Goal: Check status: Check status

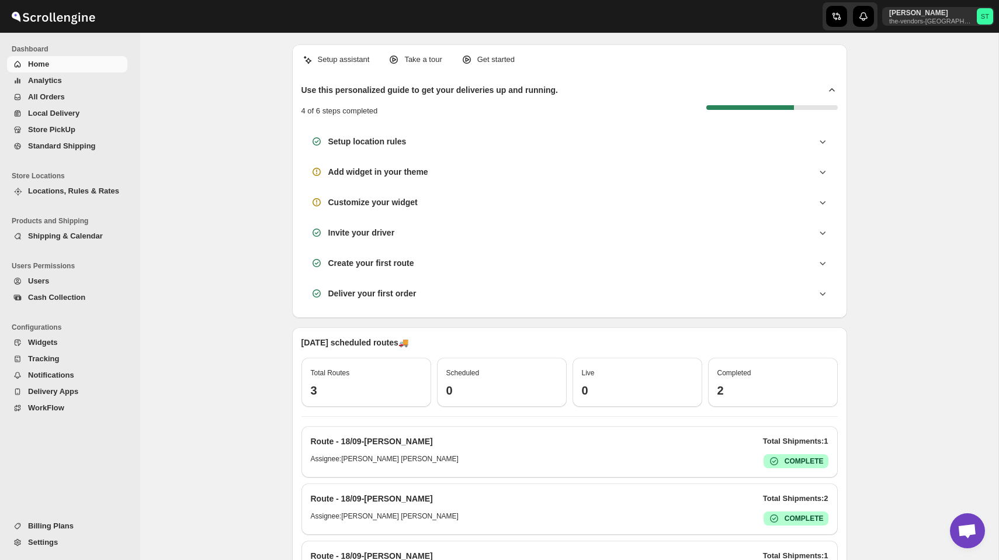
click at [62, 69] on span "Home" at bounding box center [76, 64] width 97 height 12
click at [78, 12] on img at bounding box center [53, 16] width 88 height 29
click at [78, 22] on img at bounding box center [53, 16] width 88 height 29
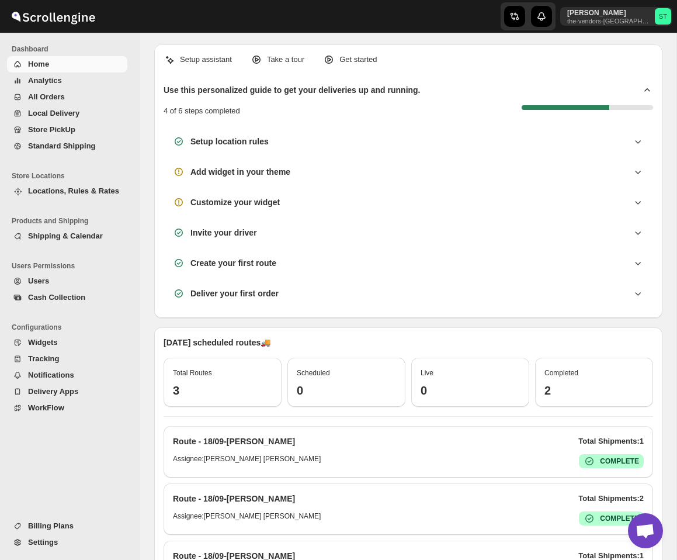
click at [67, 100] on span "All Orders" at bounding box center [76, 97] width 97 height 12
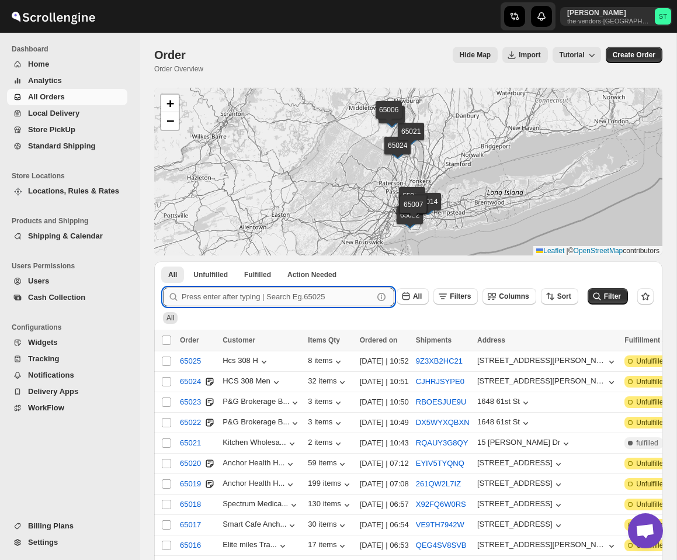
click at [321, 296] on input "text" at bounding box center [278, 296] width 192 height 19
type input "65016"
click at [163, 261] on button "Submit" at bounding box center [179, 267] width 33 height 12
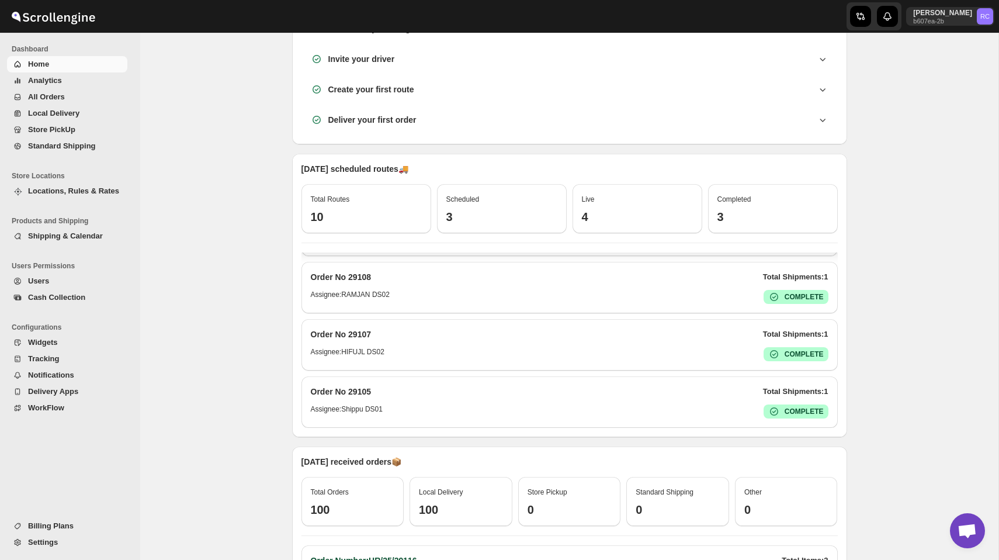
scroll to position [191, 0]
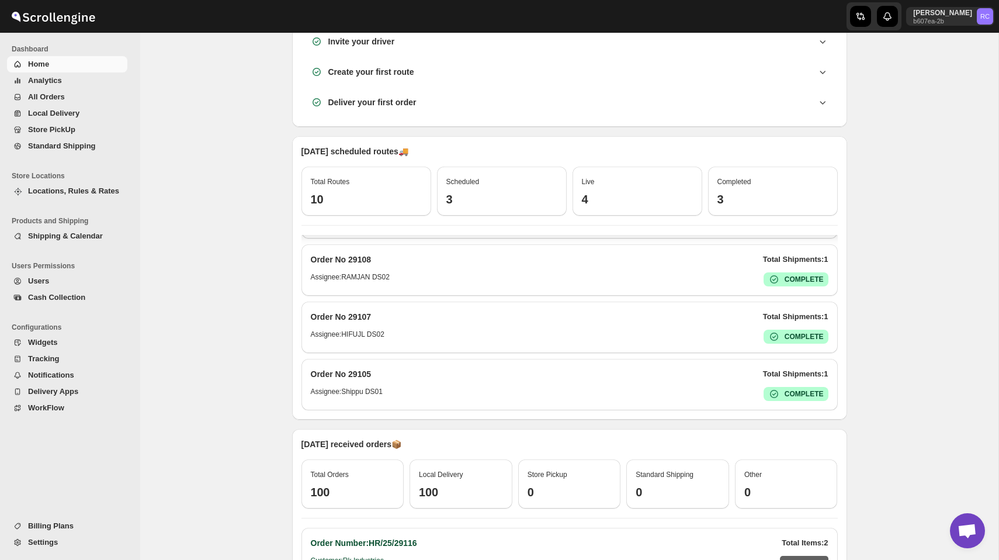
click at [62, 95] on span "All Orders" at bounding box center [46, 96] width 37 height 9
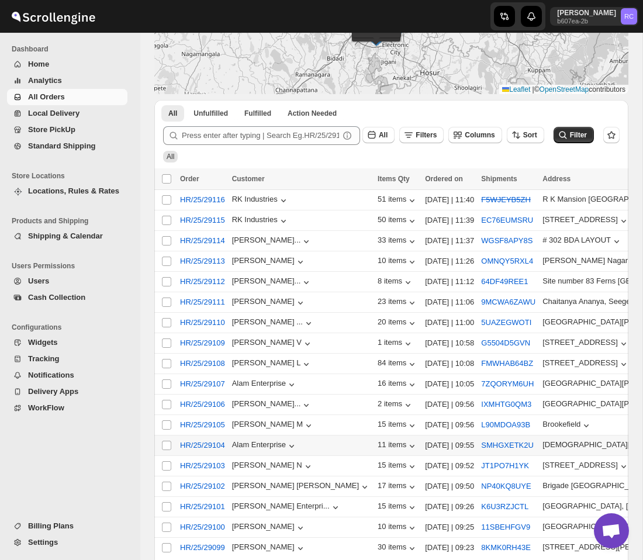
scroll to position [145, 0]
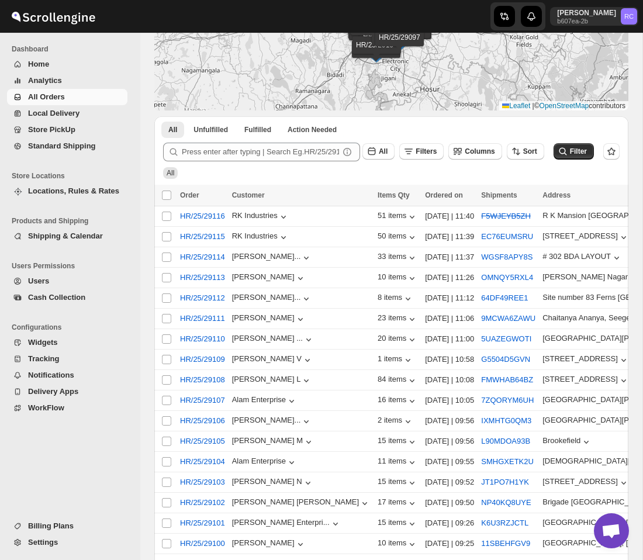
click at [72, 73] on button "Analytics" at bounding box center [67, 80] width 120 height 16
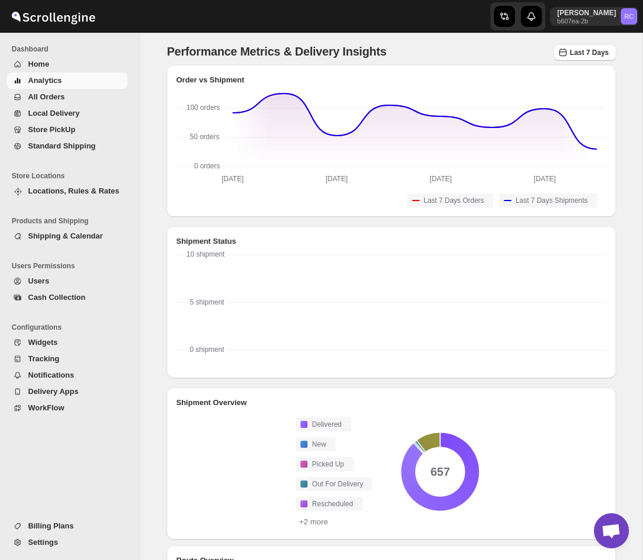
click at [86, 98] on span "All Orders" at bounding box center [76, 97] width 97 height 12
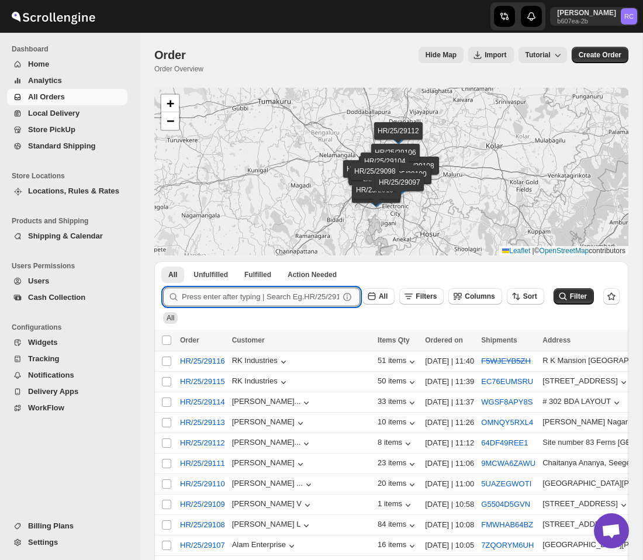
click at [268, 294] on input "text" at bounding box center [260, 296] width 157 height 19
type input "29097"
click at [163, 261] on button "Submit" at bounding box center [179, 267] width 33 height 12
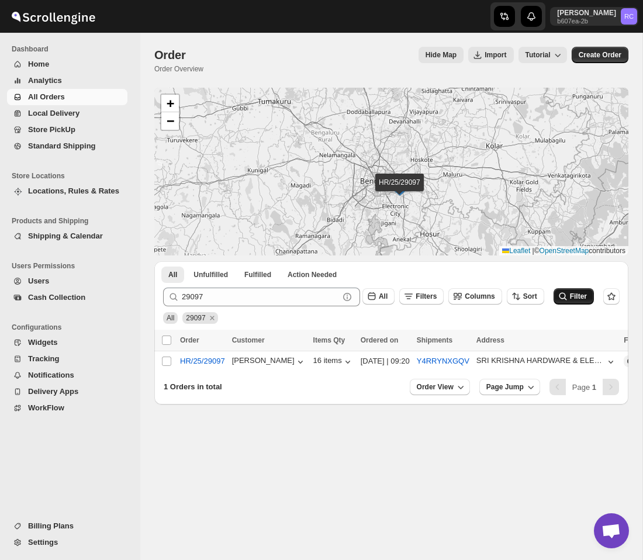
click at [572, 297] on span "Filter" at bounding box center [578, 296] width 17 height 8
click at [566, 294] on icon "submit" at bounding box center [563, 296] width 12 height 12
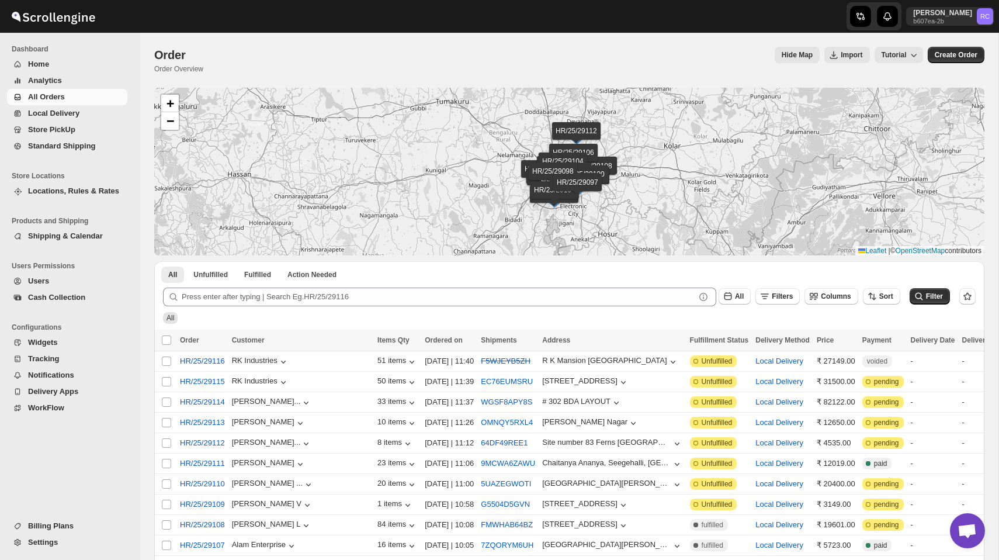
click at [50, 62] on span "Home" at bounding box center [76, 64] width 97 height 12
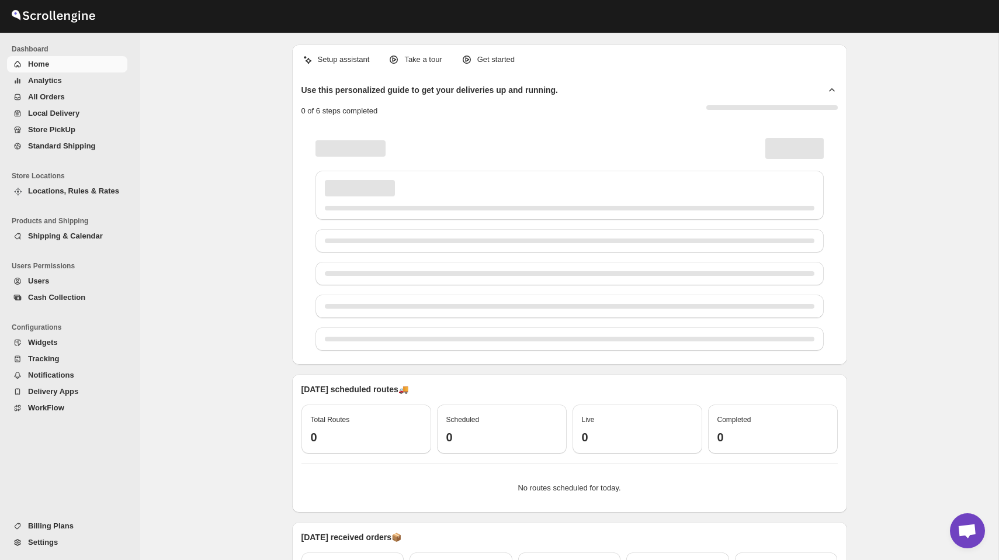
click at [72, 95] on span "All Orders" at bounding box center [76, 97] width 97 height 12
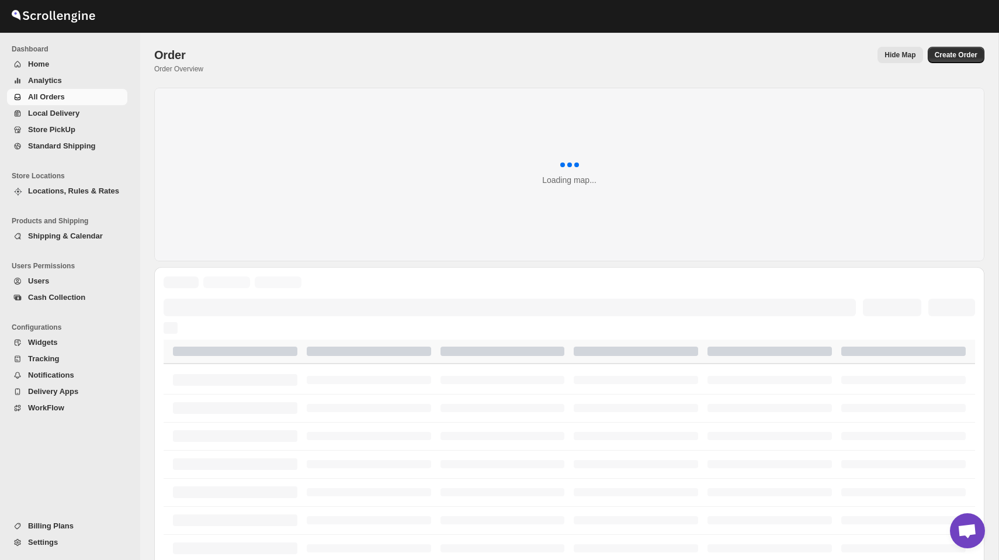
click at [519, 70] on div "Order Order Overview Hide Map More actions Hide Map Create Order" at bounding box center [569, 60] width 830 height 27
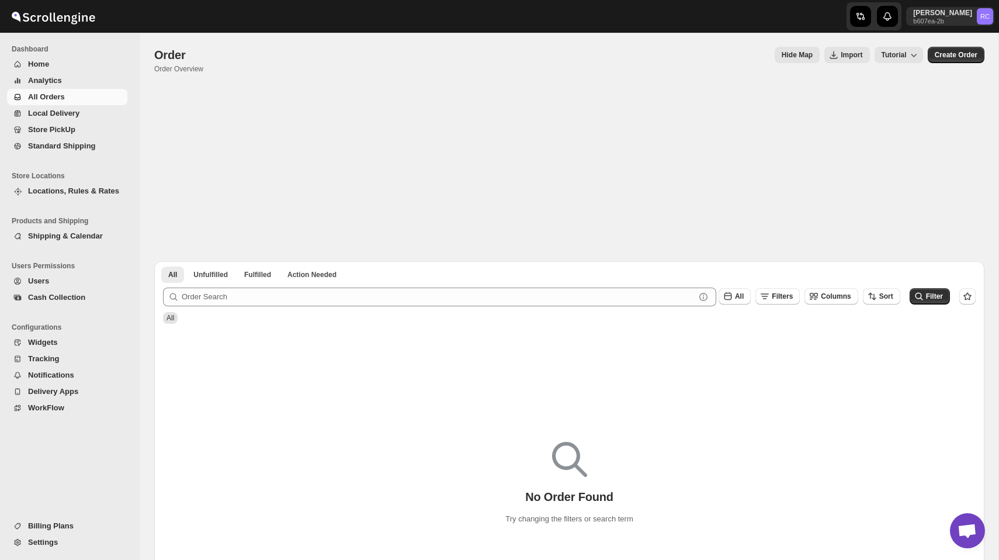
click at [401, 348] on div "No Order Found Try changing the filters or search term" at bounding box center [569, 498] width 830 height 336
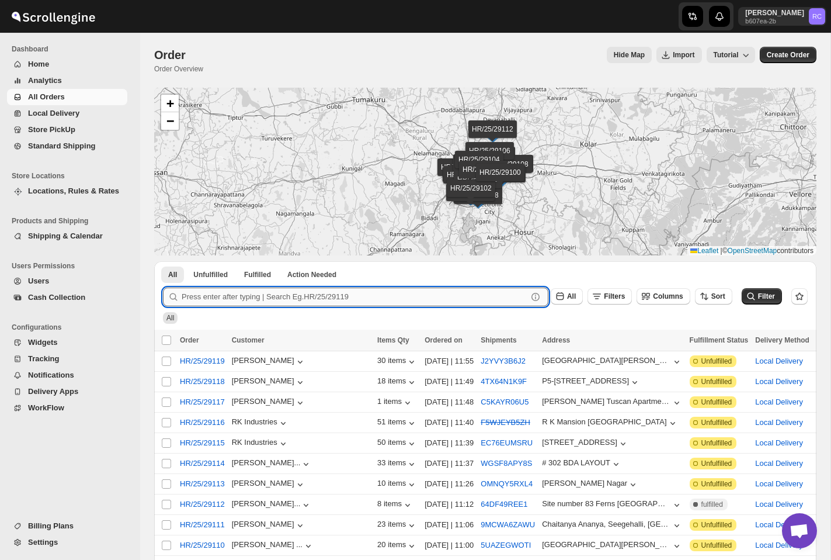
click at [233, 294] on input "text" at bounding box center [355, 296] width 346 height 19
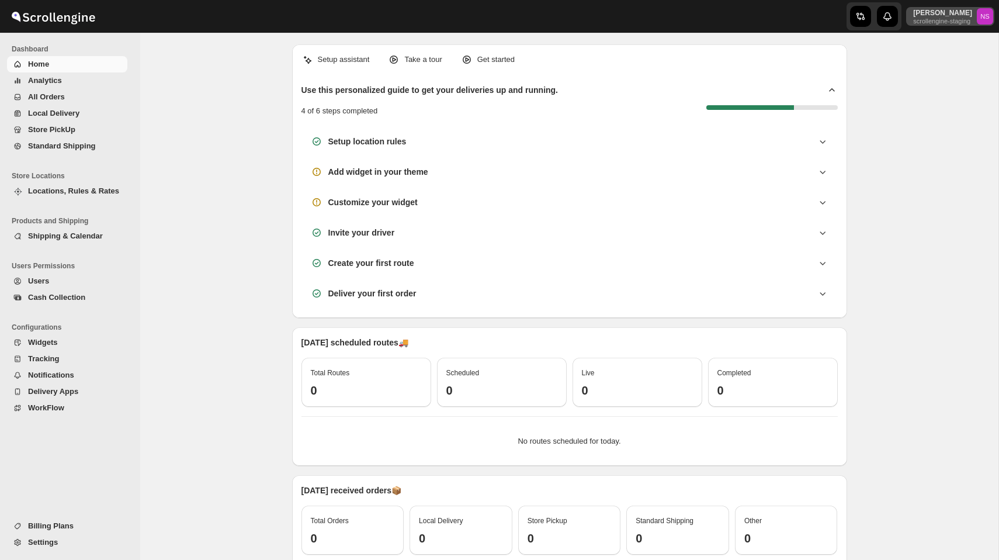
click at [943, 19] on p "scrollengine-staging" at bounding box center [942, 21] width 59 height 7
click at [964, 46] on span "Online Store" at bounding box center [962, 48] width 42 height 9
click at [66, 93] on span "All Orders" at bounding box center [76, 97] width 97 height 12
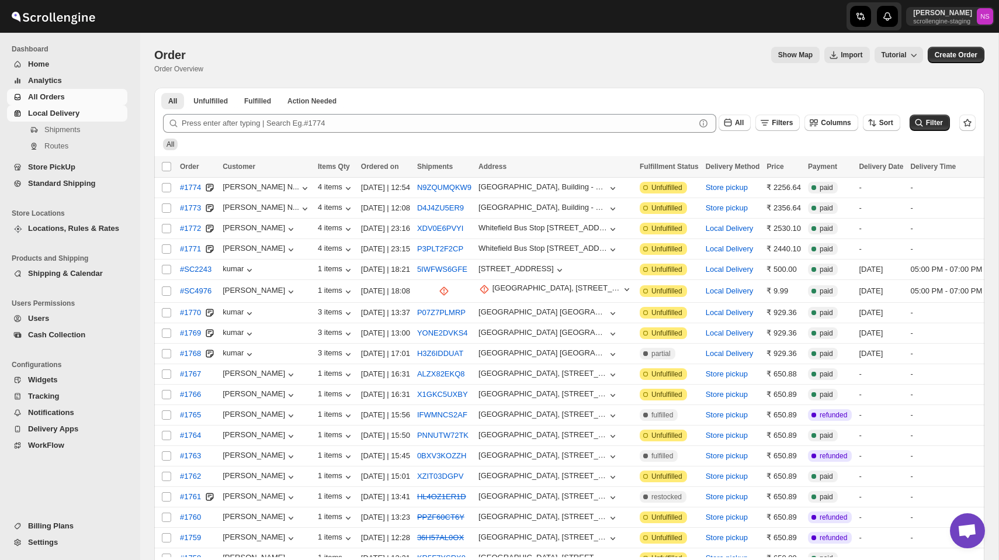
click at [74, 119] on link "Local Delivery" at bounding box center [67, 113] width 120 height 16
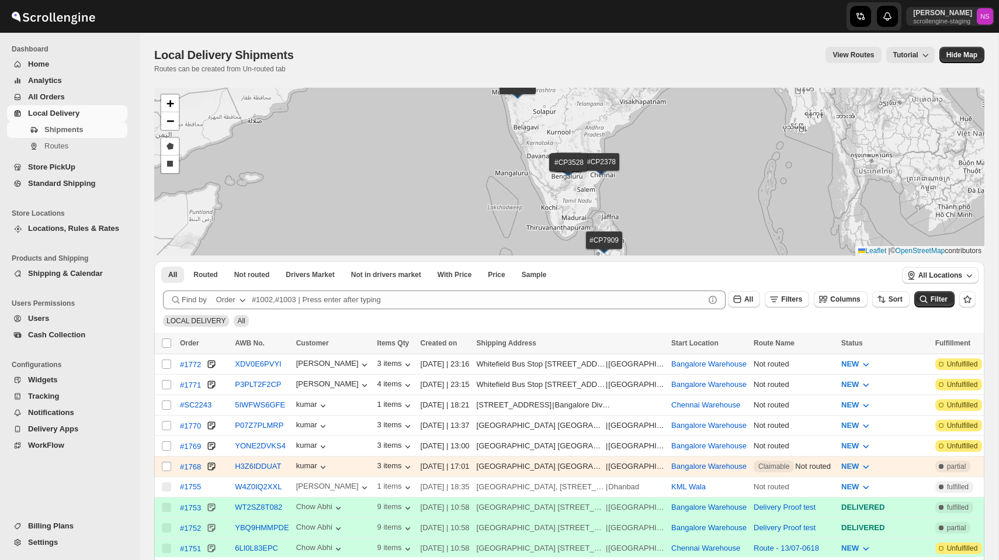
click at [54, 101] on span "All Orders" at bounding box center [46, 96] width 37 height 9
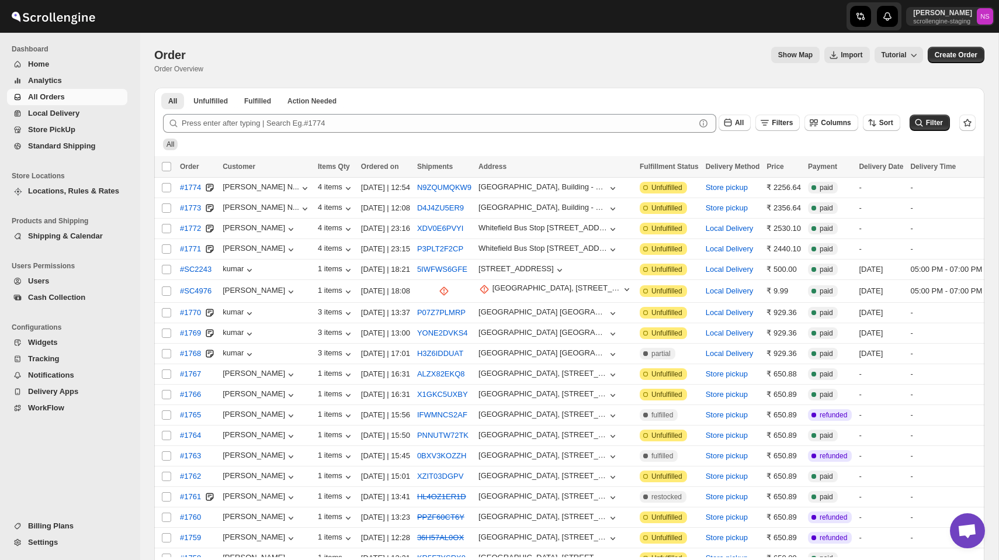
click at [59, 147] on span "Standard Shipping" at bounding box center [62, 145] width 68 height 9
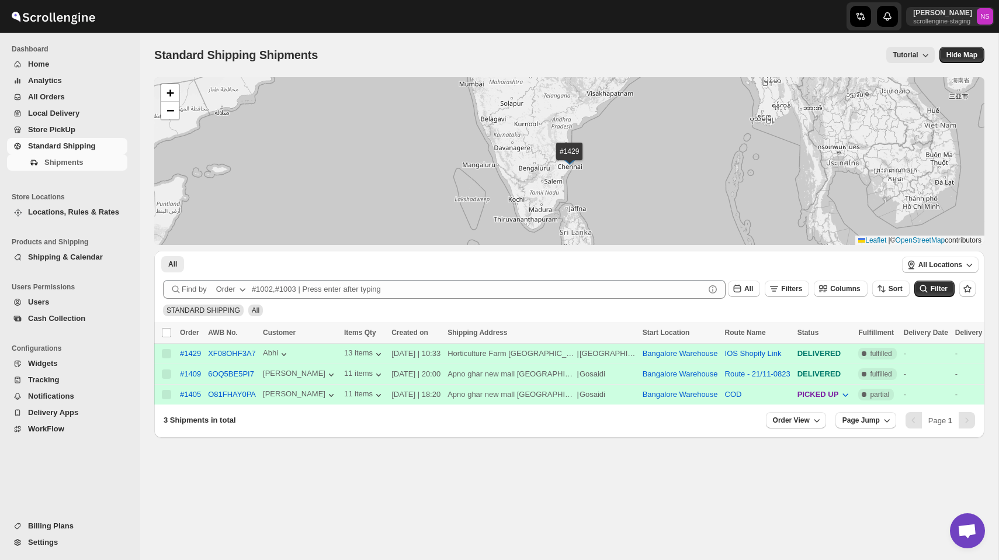
click at [57, 138] on link "Standard Shipping" at bounding box center [67, 146] width 120 height 16
click at [56, 123] on link "Store PickUp" at bounding box center [67, 130] width 120 height 16
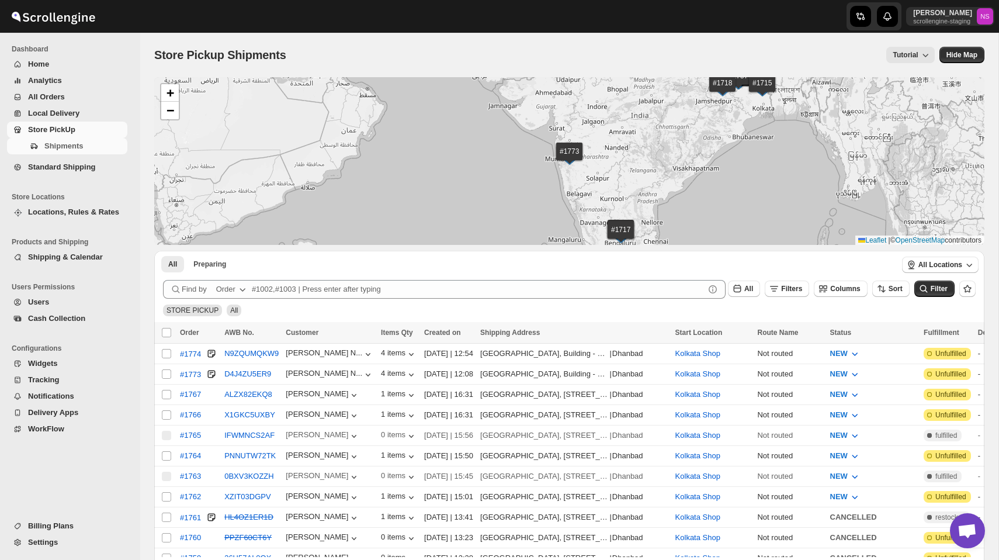
click at [34, 57] on button "Home" at bounding box center [67, 64] width 120 height 16
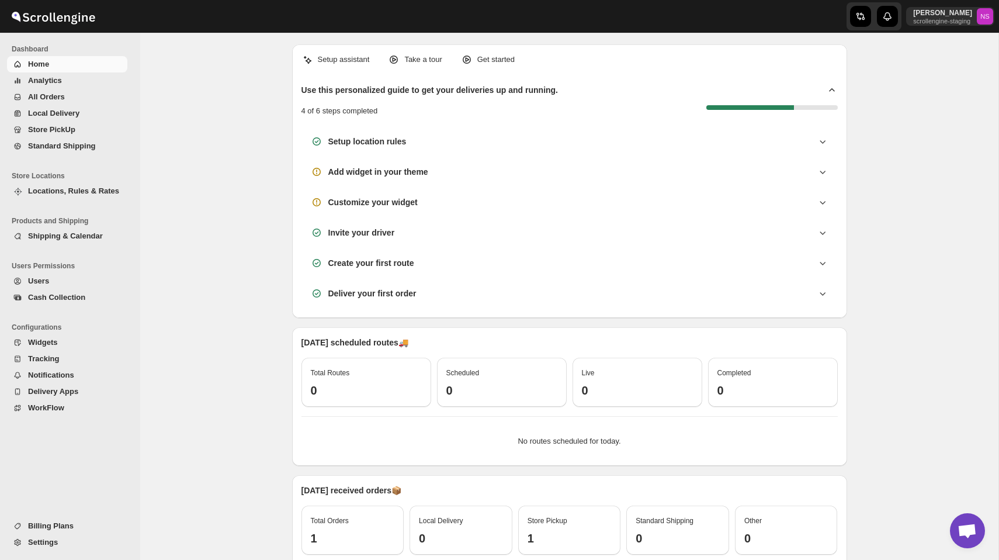
click at [51, 88] on button "Analytics" at bounding box center [67, 80] width 120 height 16
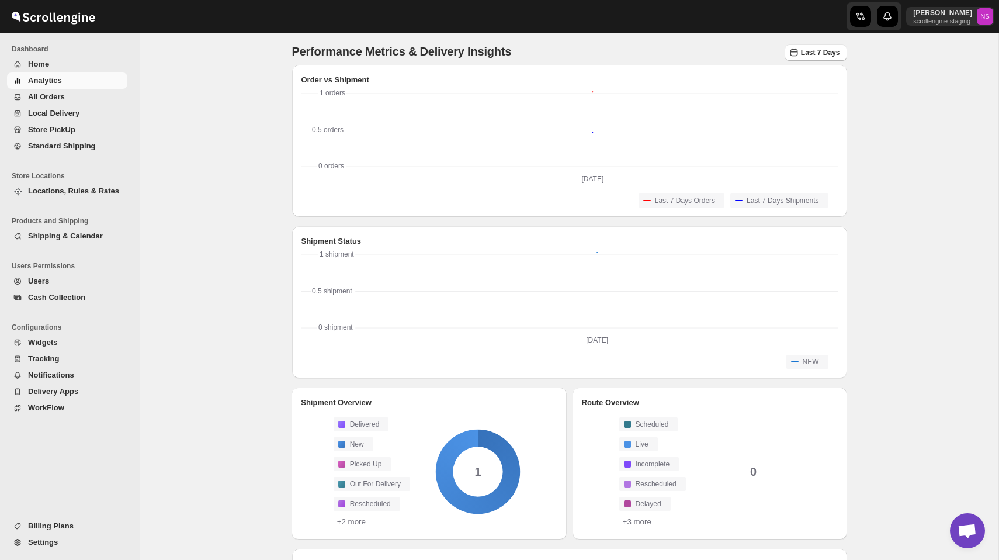
click at [57, 102] on span "All Orders" at bounding box center [76, 97] width 97 height 12
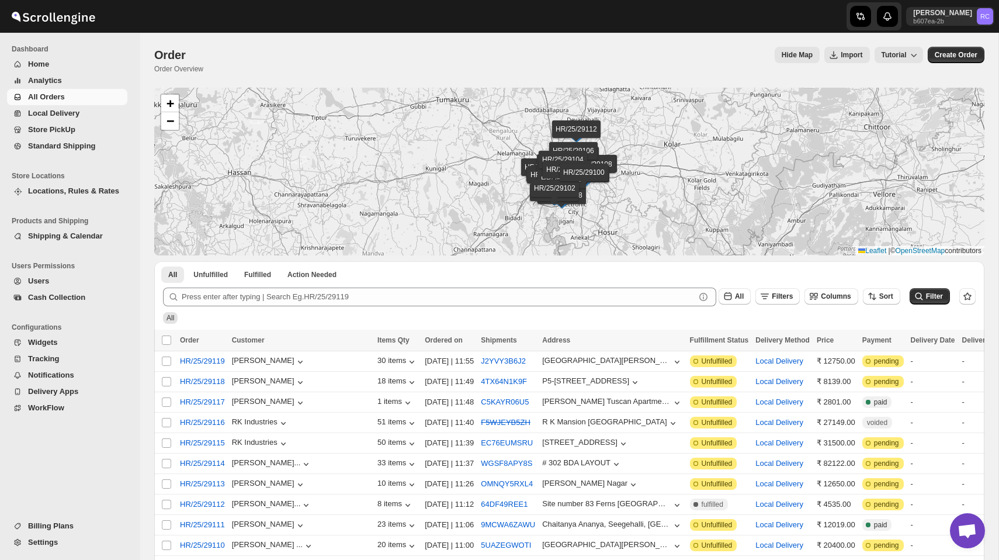
click at [564, 43] on div "Order. This page is ready Order Order Overview Hide Map Import Tutorial More ac…" at bounding box center [569, 60] width 830 height 55
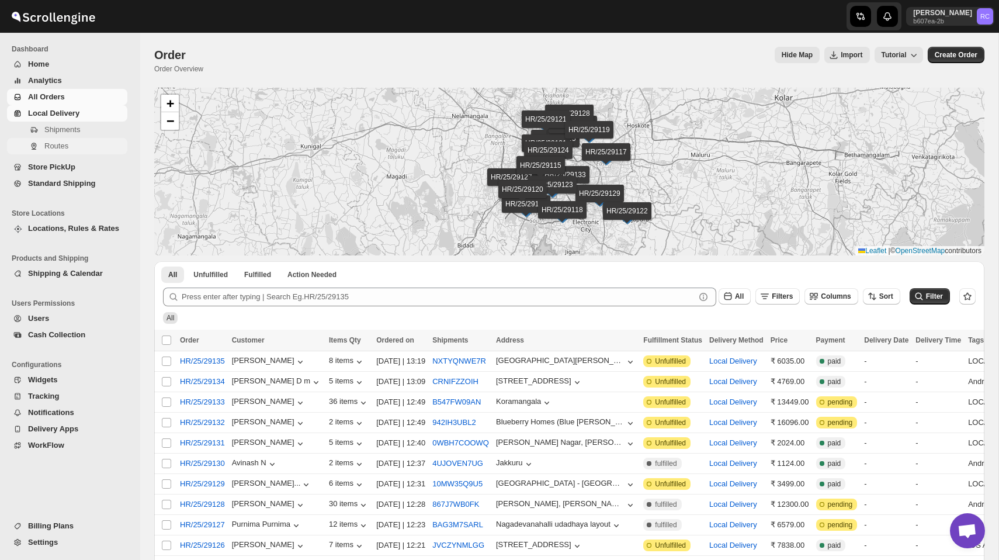
click at [60, 145] on span "Routes" at bounding box center [56, 145] width 24 height 9
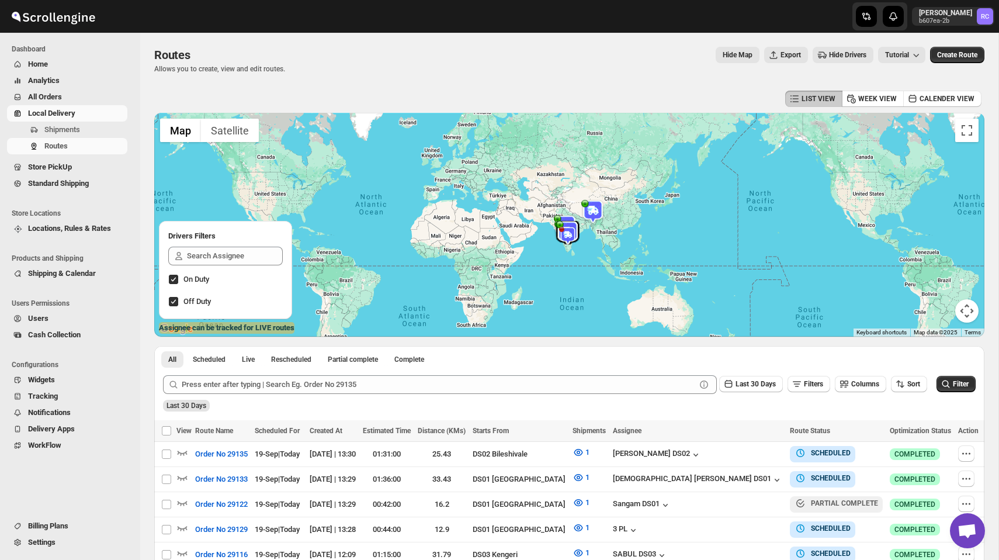
click at [841, 53] on span "Hide Drivers" at bounding box center [847, 54] width 37 height 9
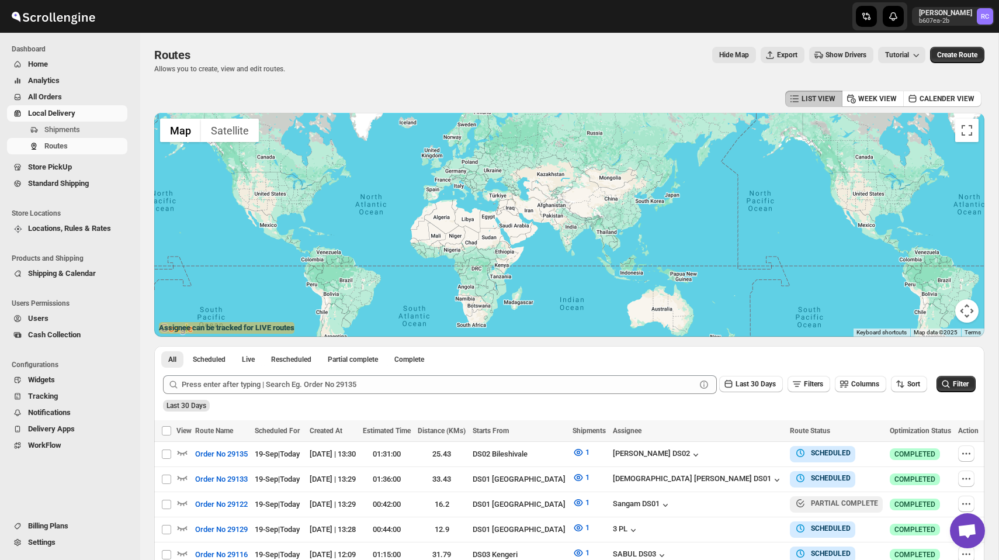
click at [841, 53] on span "Show Drivers" at bounding box center [846, 54] width 41 height 9
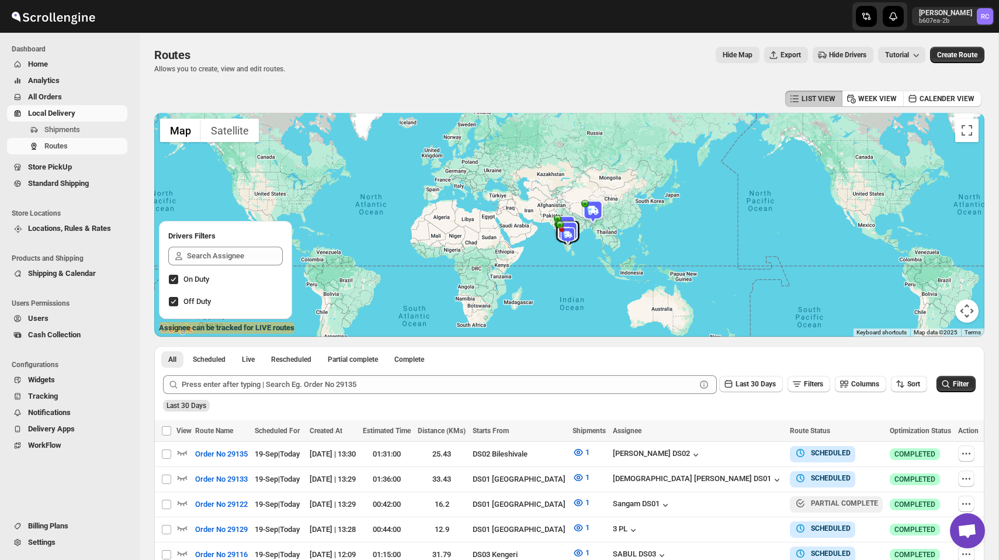
click at [603, 221] on img at bounding box center [592, 211] width 23 height 23
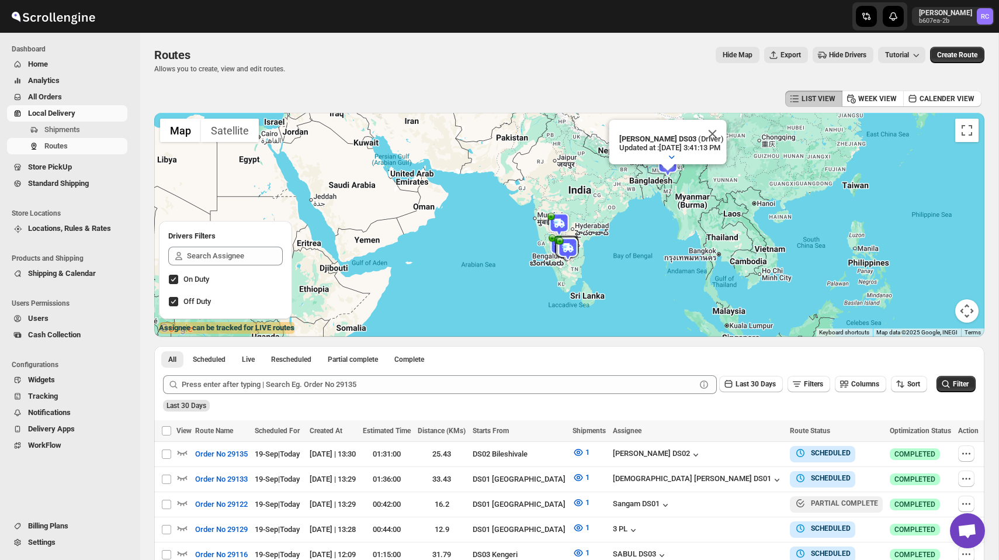
drag, startPoint x: 506, startPoint y: 269, endPoint x: 627, endPoint y: 197, distance: 140.4
click at [626, 199] on div "RUBEL DS03 (Driver) Updated at : 9/13/2025, 3:41:13 PM Duty mode Enabled Batter…" at bounding box center [569, 225] width 830 height 224
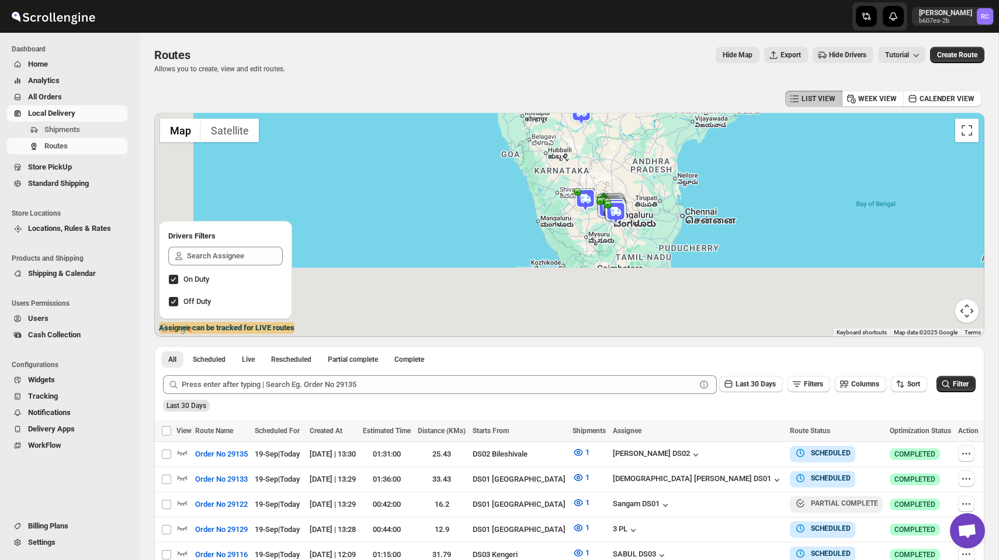
drag, startPoint x: 508, startPoint y: 293, endPoint x: 699, endPoint y: 139, distance: 245.2
click at [699, 142] on div "RUBEL DS03 (Driver) Updated at : 9/13/2025, 3:41:13 PM Duty mode Enabled Batter…" at bounding box center [569, 225] width 830 height 224
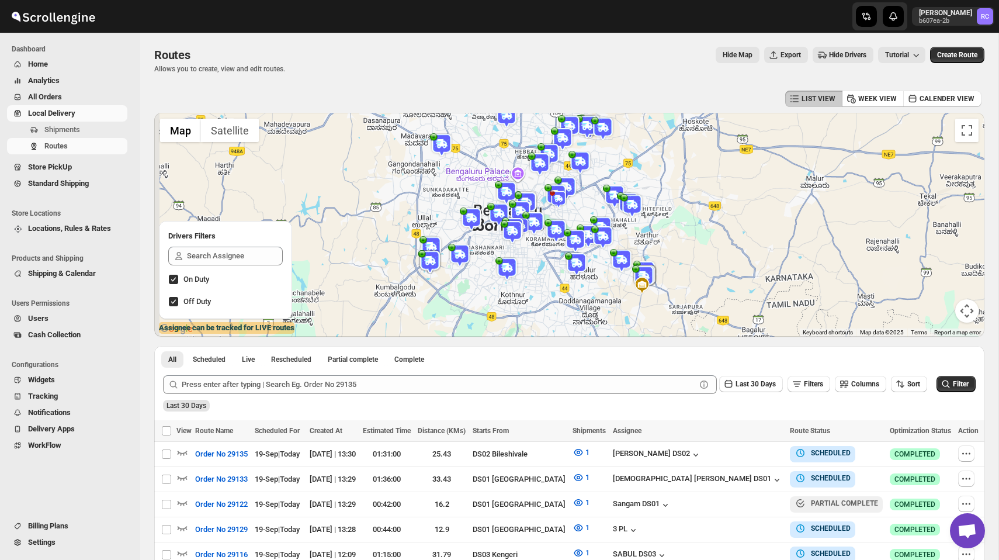
drag, startPoint x: 646, startPoint y: 163, endPoint x: 662, endPoint y: 190, distance: 31.7
click at [662, 190] on div "RUBEL DS03 (Driver) Updated at : 9/13/2025, 3:41:13 PM Duty mode Enabled Batter…" at bounding box center [569, 225] width 830 height 224
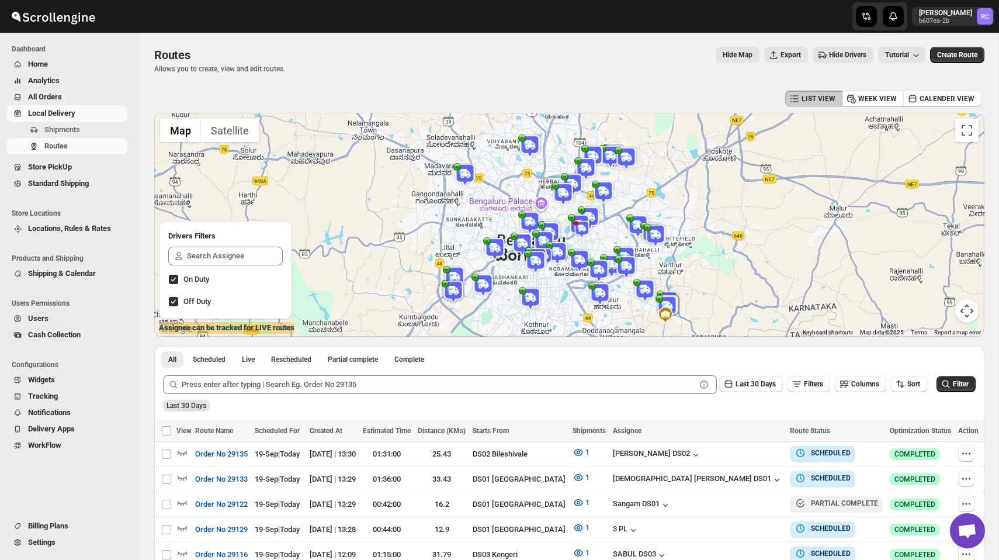
drag, startPoint x: 662, startPoint y: 191, endPoint x: 685, endPoint y: 226, distance: 42.1
click at [685, 226] on div "RUBEL DS03 (Driver) Updated at : 9/13/2025, 3:41:13 PM Duty mode Enabled Batter…" at bounding box center [569, 225] width 830 height 224
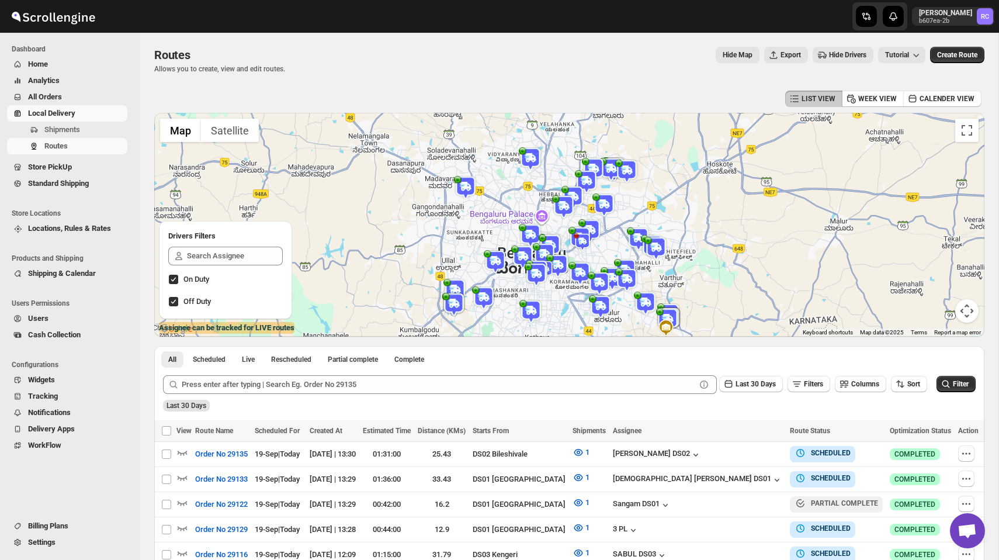
drag, startPoint x: 628, startPoint y: 263, endPoint x: 625, endPoint y: 258, distance: 6.8
click at [625, 258] on div "To navigate, press the arrow keys. RUBEL DS03 (Driver) Updated at : 9/13/2025, …" at bounding box center [569, 225] width 830 height 224
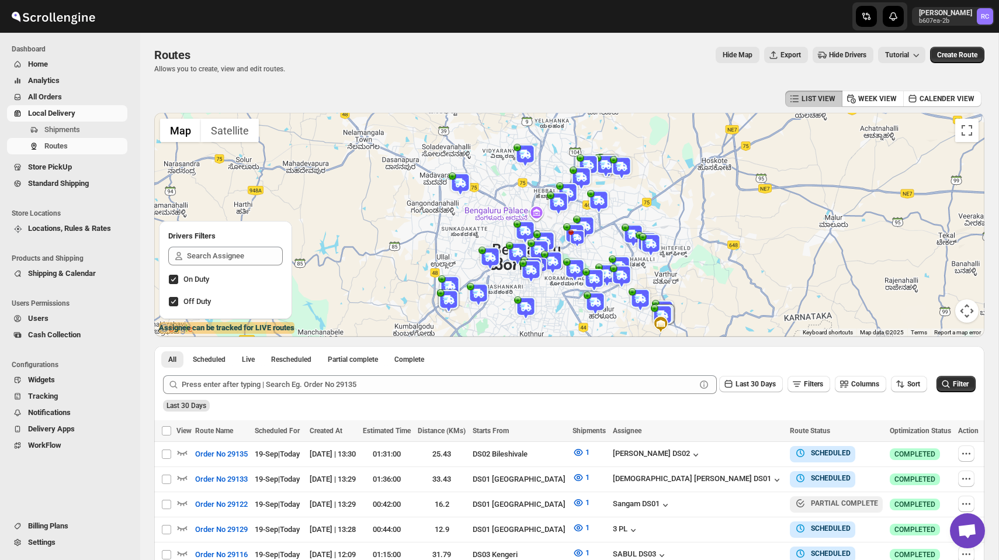
drag, startPoint x: 617, startPoint y: 256, endPoint x: 611, endPoint y: 244, distance: 13.3
click at [611, 244] on div "RUBEL DS03 (Driver) Updated at : 9/13/2025, 3:41:13 PM Duty mode Enabled Batter…" at bounding box center [569, 225] width 830 height 224
click at [65, 165] on span "Store PickUp" at bounding box center [50, 166] width 44 height 9
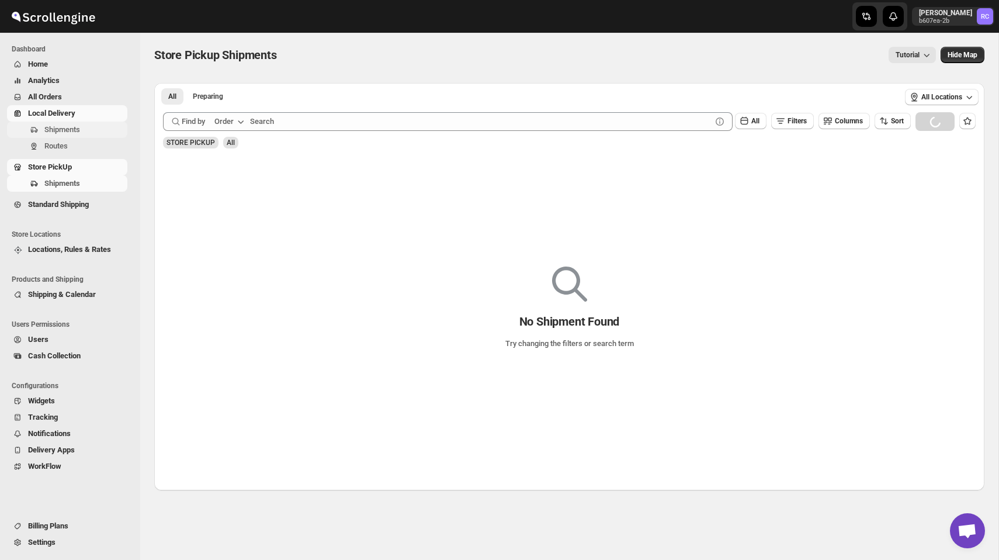
click at [68, 129] on span "Shipments" at bounding box center [62, 129] width 36 height 9
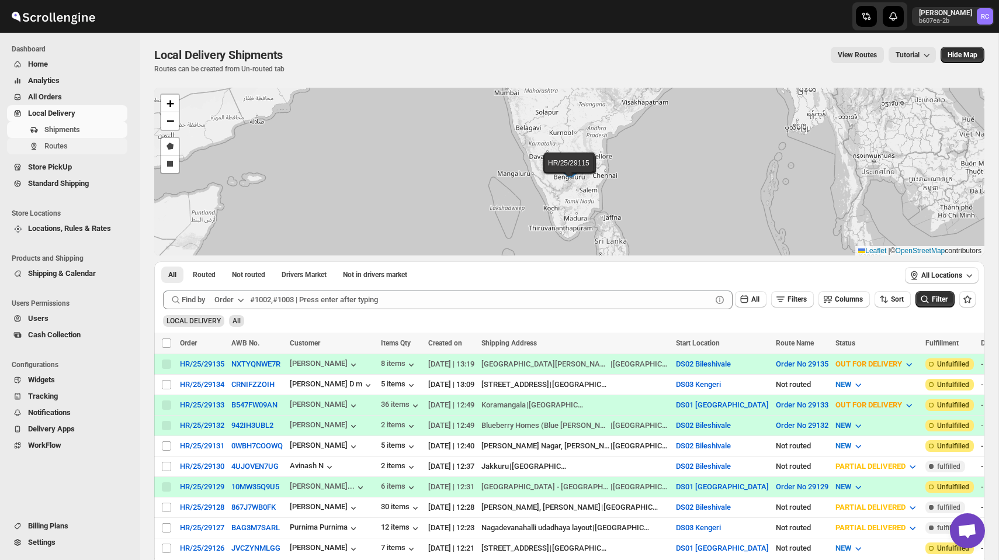
click at [60, 145] on span "Routes" at bounding box center [55, 145] width 23 height 9
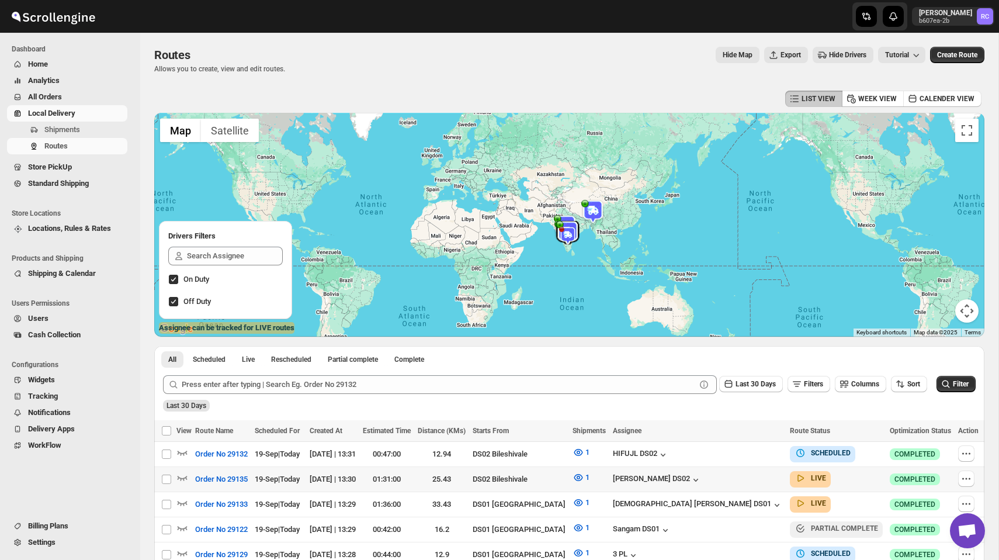
click at [174, 475] on td "Select route" at bounding box center [165, 479] width 22 height 25
checkbox input "true"
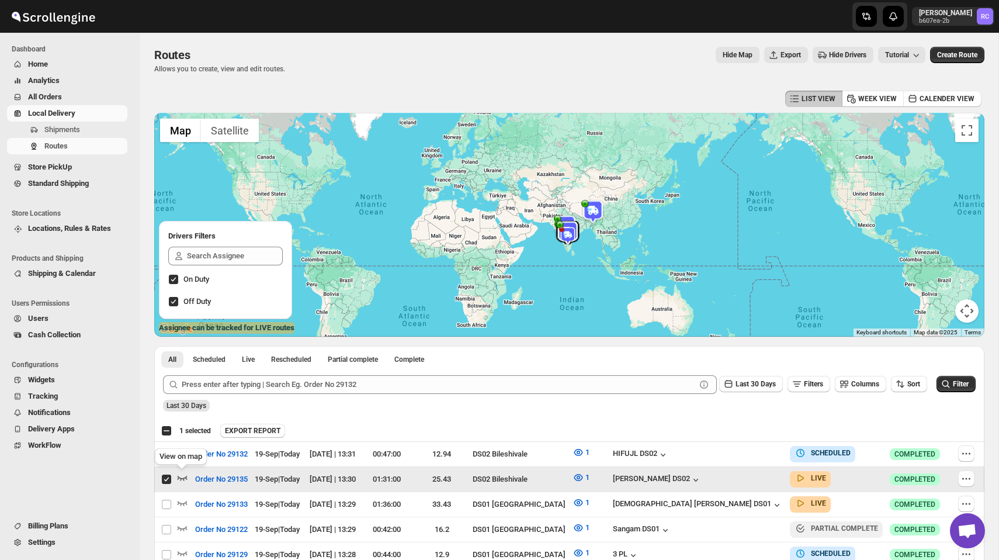
click at [178, 475] on icon "button" at bounding box center [182, 477] width 12 height 12
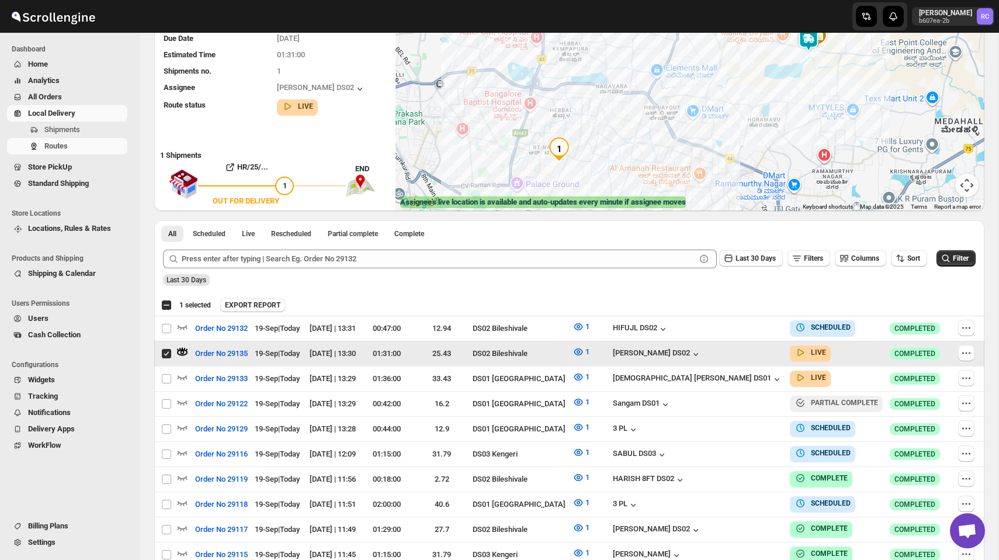
scroll to position [124, 0]
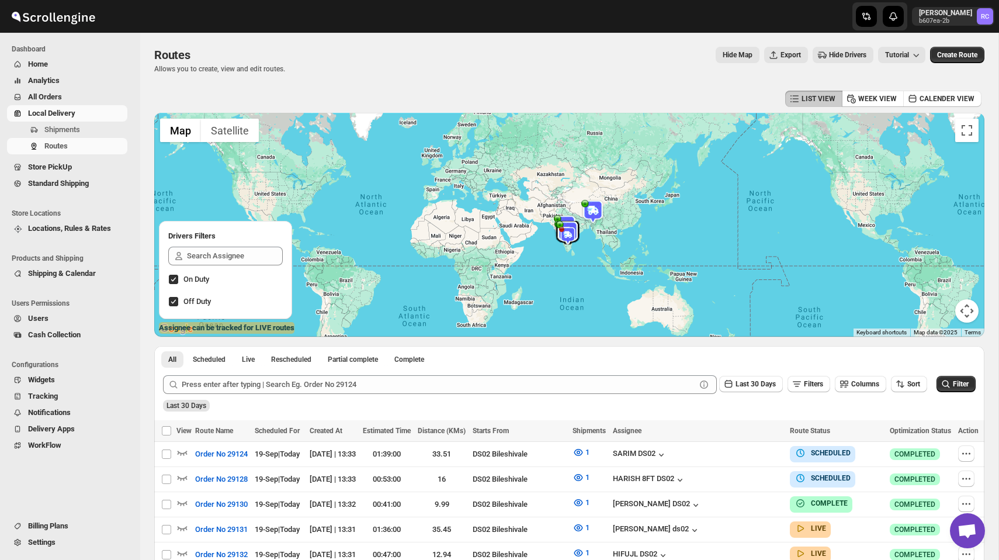
click at [410, 66] on div "Routes Allows you to create, view and edit routes. Hide Map Export Hide Drivers…" at bounding box center [569, 60] width 830 height 27
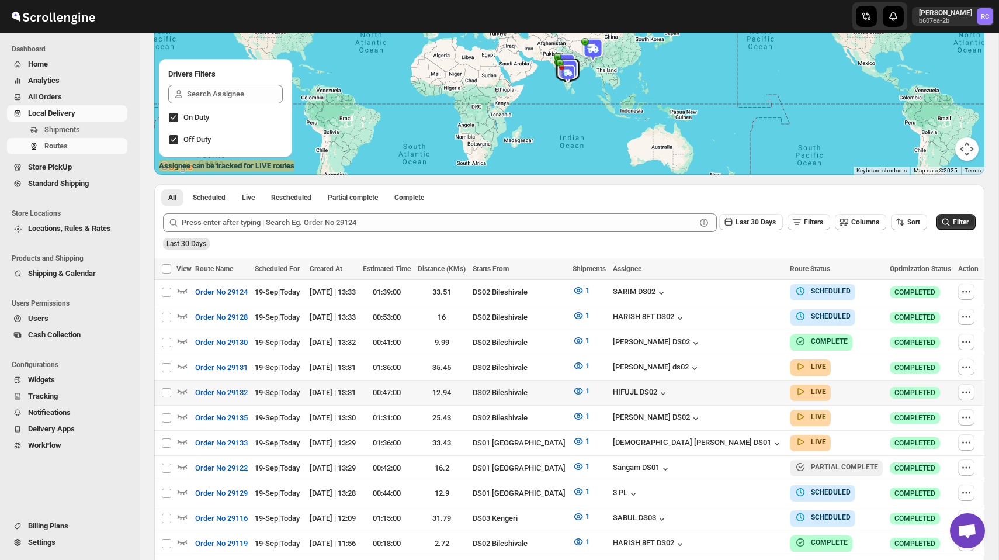
scroll to position [182, 0]
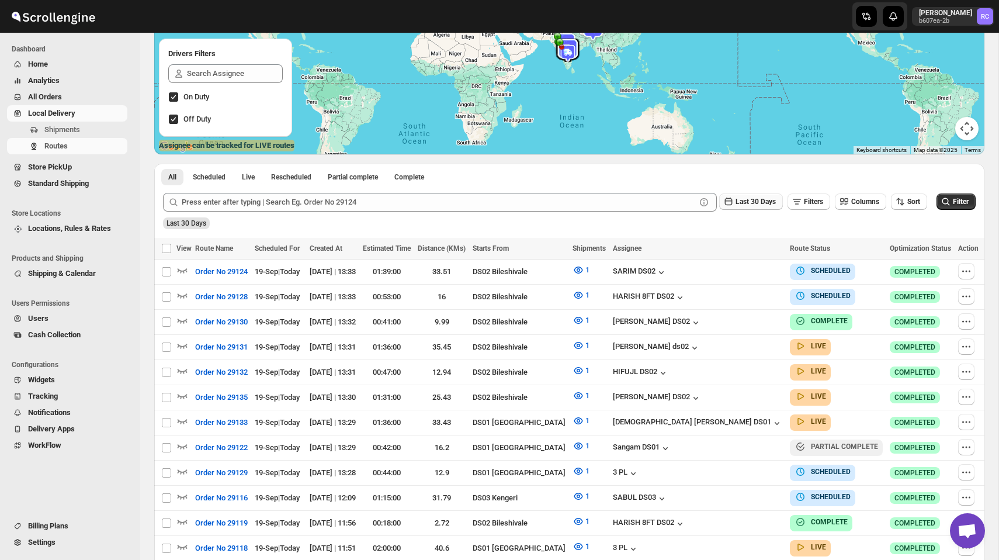
click at [744, 209] on button "Last 30 Days" at bounding box center [751, 201] width 64 height 16
click at [814, 200] on span "Filters" at bounding box center [813, 201] width 19 height 8
click at [811, 249] on span "Add" at bounding box center [806, 248] width 13 height 9
click at [738, 245] on span "Select" at bounding box center [739, 248] width 19 height 9
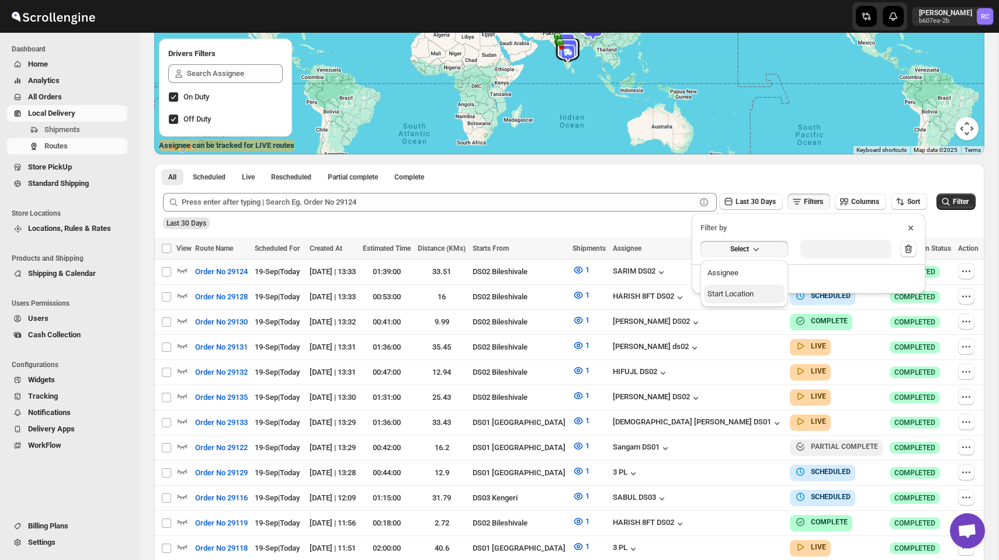
click at [743, 296] on div "Start Location" at bounding box center [730, 294] width 46 height 12
click at [847, 249] on div "Select value" at bounding box center [828, 247] width 58 height 9
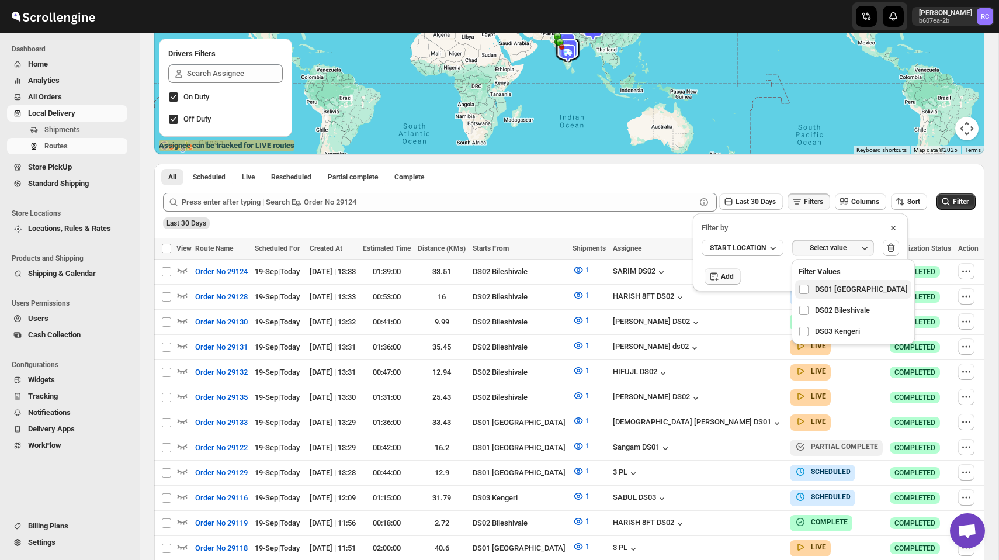
click at [835, 289] on span "DS01 Sarjapur" at bounding box center [861, 289] width 93 height 12
click at [809, 289] on input "checkbox" at bounding box center [803, 289] width 9 height 9
checkbox input "true"
click at [661, 229] on div "DS01 Sarjapur Last 30 Days" at bounding box center [568, 219] width 815 height 20
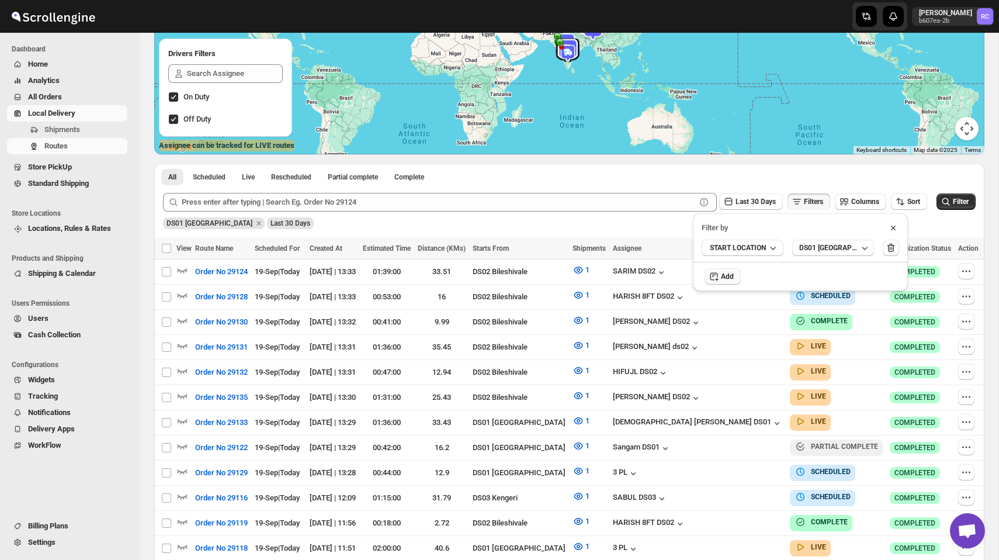
click at [937, 221] on div "DS01 Sarjapur Last 30 Days" at bounding box center [568, 219] width 815 height 20
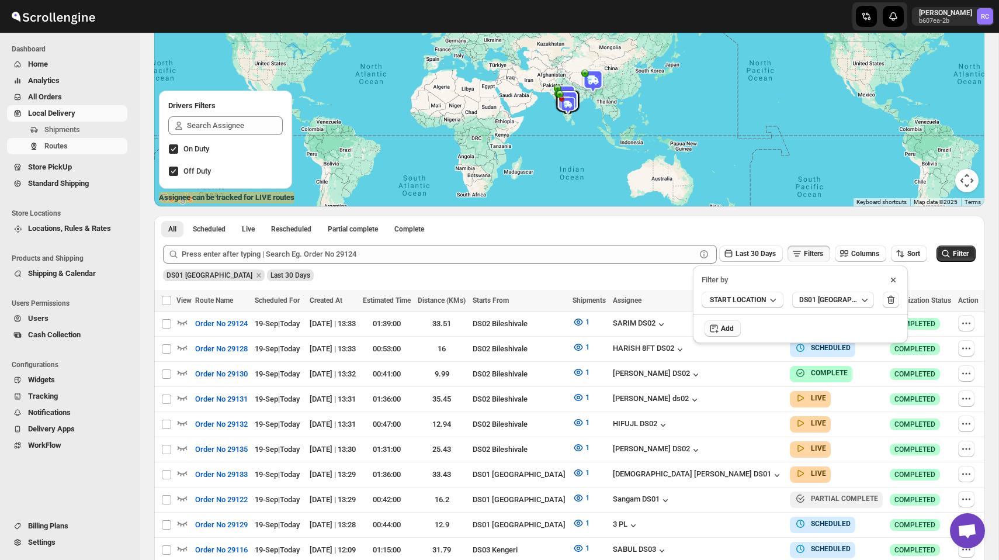
scroll to position [0, 0]
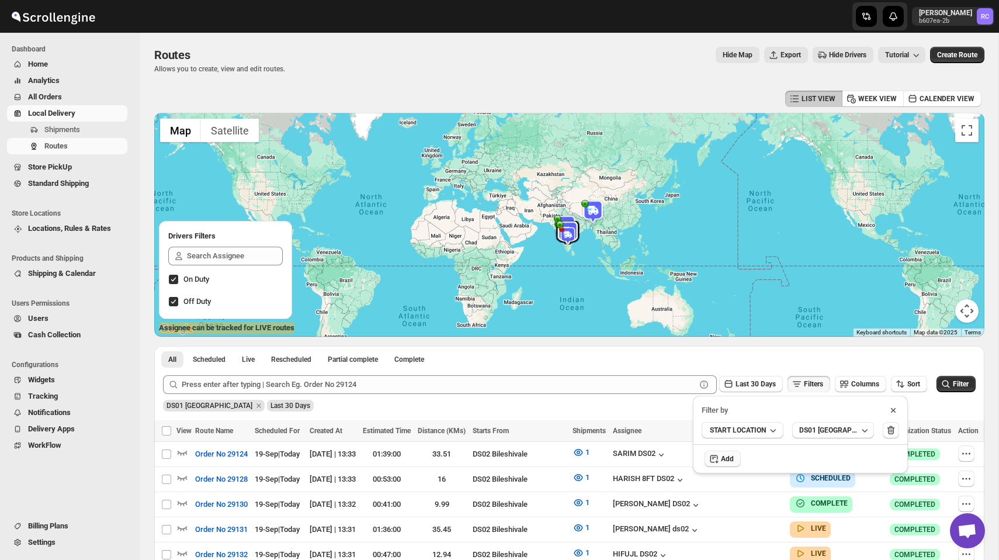
click at [63, 92] on span "All Orders" at bounding box center [76, 97] width 97 height 12
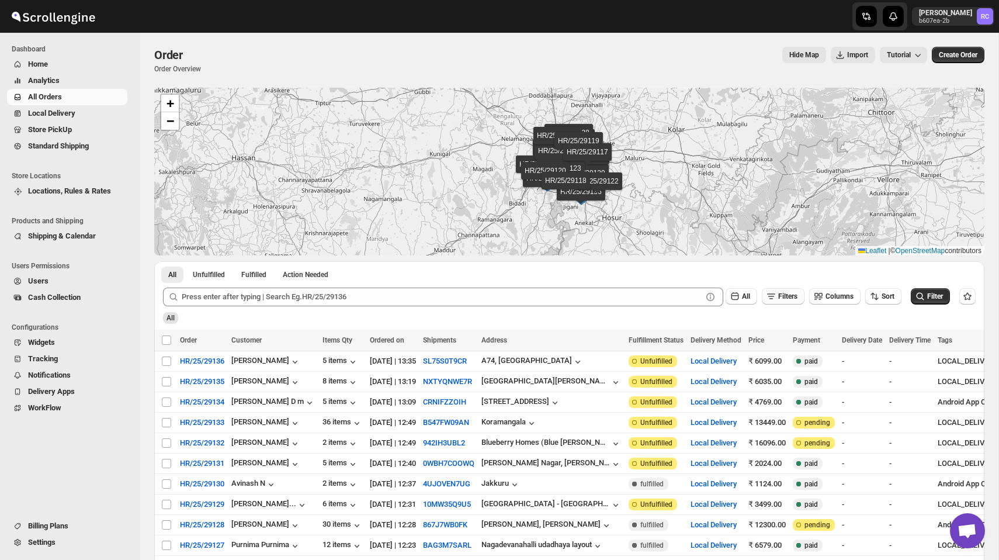
click at [782, 293] on span "Filters" at bounding box center [787, 296] width 19 height 8
click at [777, 334] on div "Add" at bounding box center [777, 343] width 60 height 30
click at [777, 341] on span "Add" at bounding box center [781, 342] width 13 height 9
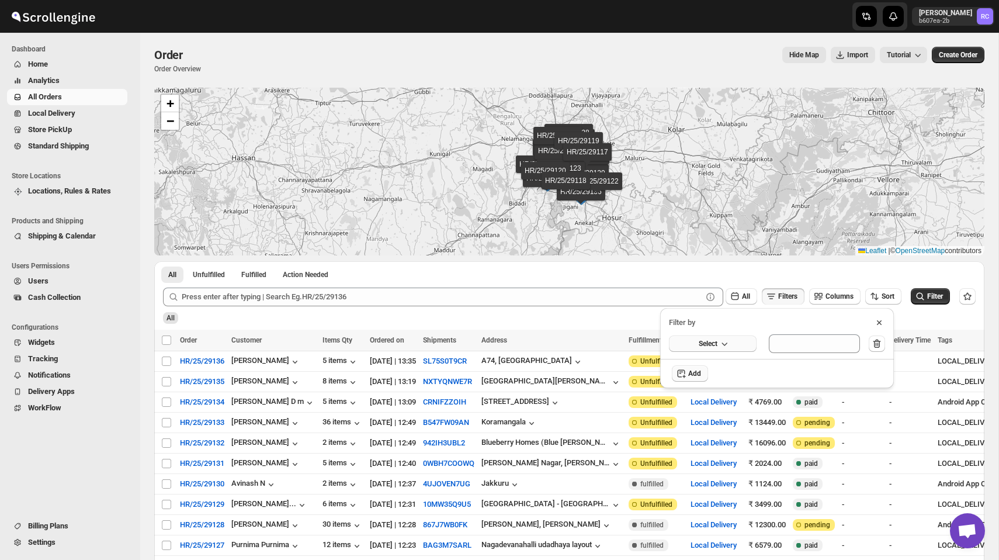
click at [717, 341] on span "Select" at bounding box center [708, 343] width 19 height 9
click at [723, 374] on button "Start Time" at bounding box center [712, 367] width 81 height 19
click at [805, 339] on input "12:00 am" at bounding box center [816, 344] width 91 height 21
click at [789, 372] on li "01" at bounding box center [785, 374] width 32 height 14
type input "1:00 am"
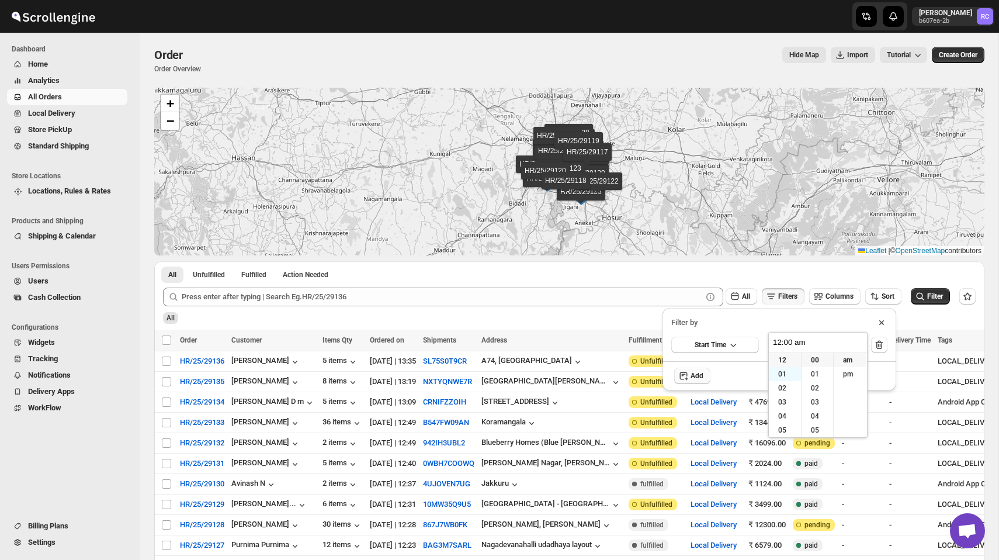
type input "1:00 am"
click at [736, 359] on div "Start Time 1:00 am" at bounding box center [780, 344] width 234 height 33
click at [780, 273] on ul "All Unfulfilled Fulfilled Action Needed Tab Filters" at bounding box center [569, 274] width 821 height 16
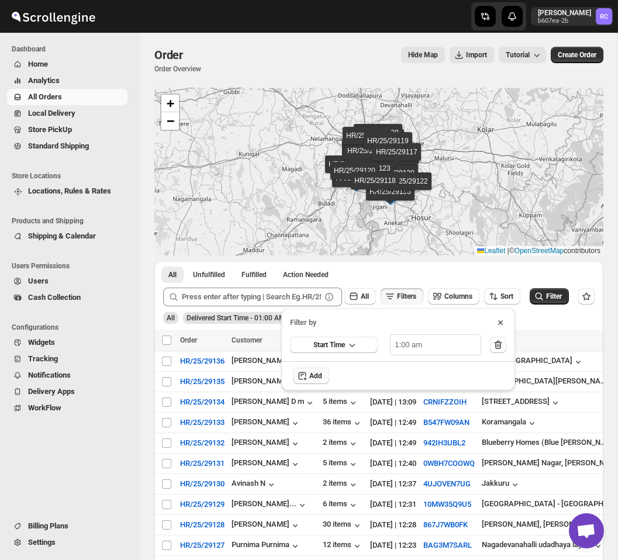
click at [488, 322] on div "Filter by" at bounding box center [398, 318] width 234 height 20
click at [496, 322] on icon at bounding box center [500, 323] width 12 height 12
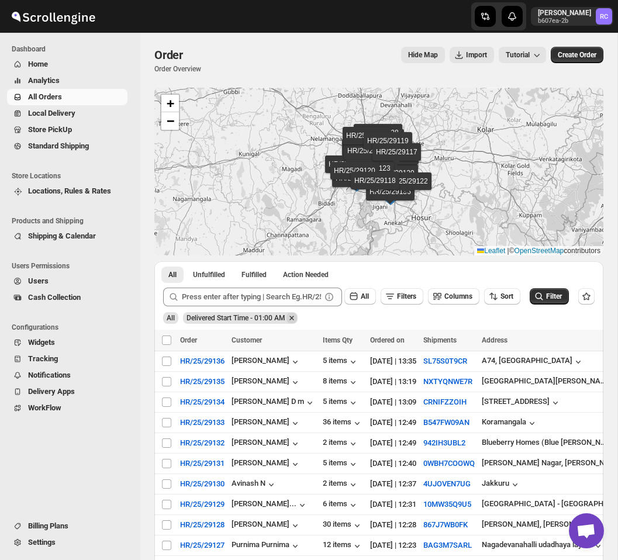
click at [293, 319] on icon "Remove Delivered Start Time - 01:00 AM" at bounding box center [291, 318] width 4 height 4
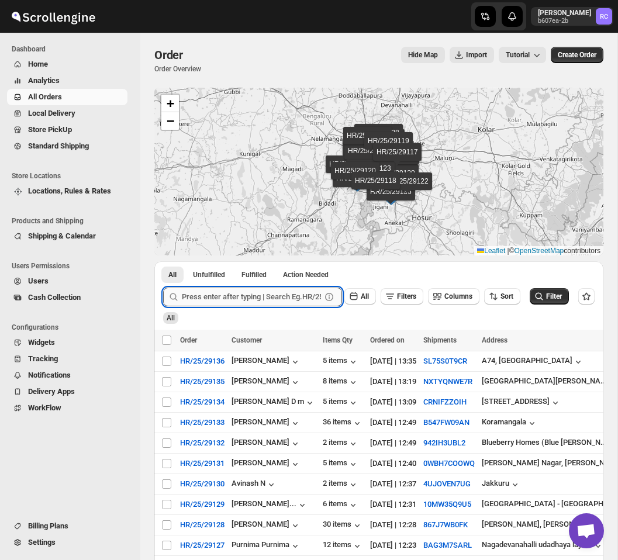
click at [238, 296] on input "text" at bounding box center [251, 296] width 139 height 19
click at [163, 261] on button "Submit" at bounding box center [179, 267] width 33 height 12
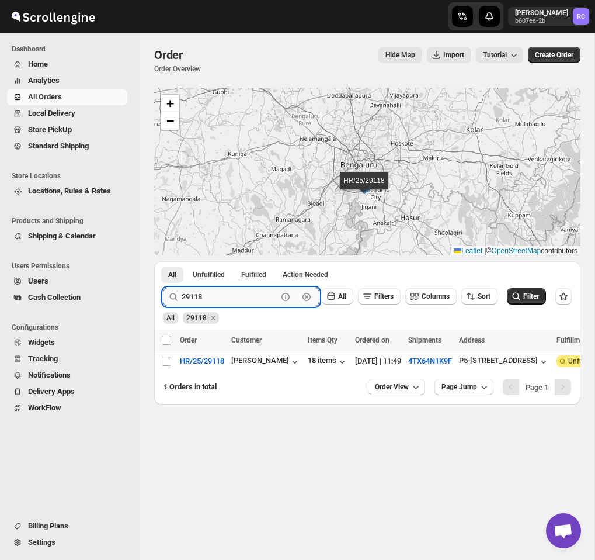
click at [214, 299] on input "29118" at bounding box center [230, 296] width 96 height 19
drag, startPoint x: 202, startPoint y: 296, endPoint x: 167, endPoint y: 296, distance: 35.1
click at [169, 296] on div "291 Clear" at bounding box center [241, 296] width 157 height 19
type input "291"
click at [394, 325] on div "Submit 291 Clear All Filters Columns Sort Filter All 29118" at bounding box center [367, 303] width 426 height 51
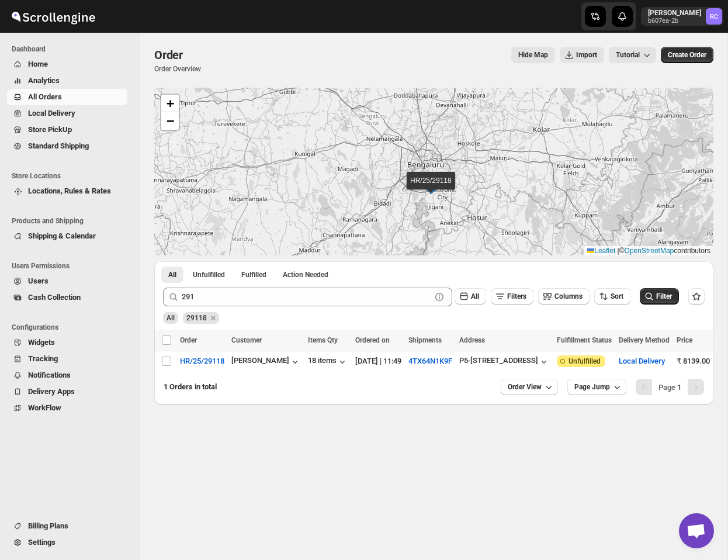
click at [714, 216] on div "Order. This page is ready Order Order Overview Hide Map Import Tutorial More ac…" at bounding box center [433, 219] width 587 height 372
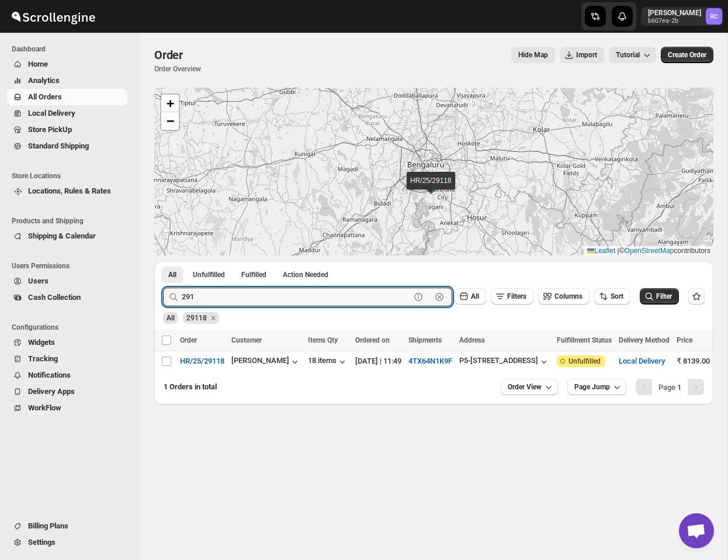
drag, startPoint x: 224, startPoint y: 297, endPoint x: 137, endPoint y: 297, distance: 86.5
click at [178, 297] on div "291 Clear" at bounding box center [307, 296] width 289 height 19
click at [214, 297] on input "291" at bounding box center [296, 296] width 228 height 19
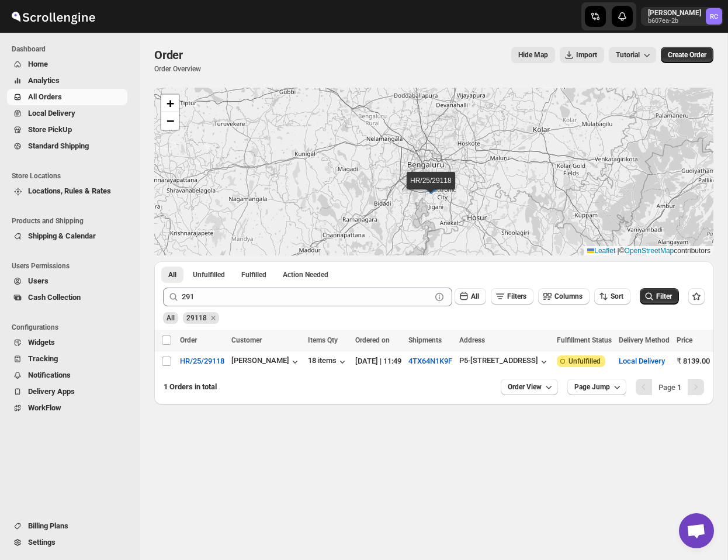
click at [224, 321] on div "All 29118" at bounding box center [431, 312] width 546 height 22
click at [211, 316] on icon "Remove 29118" at bounding box center [213, 318] width 11 height 11
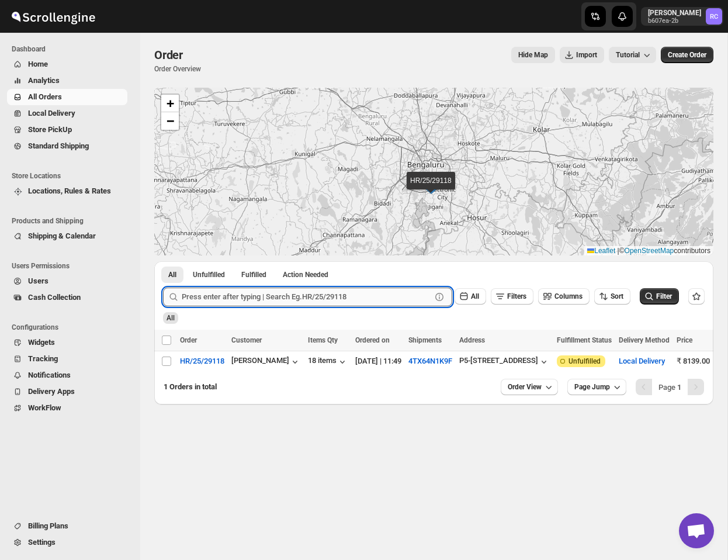
click at [213, 299] on input "text" at bounding box center [306, 296] width 249 height 19
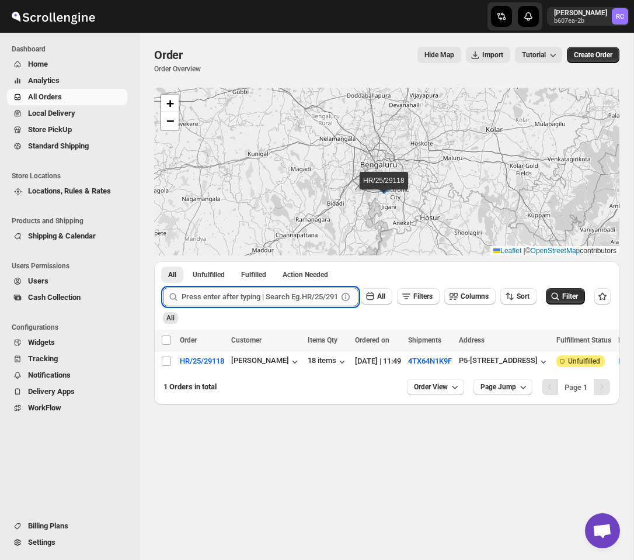
click at [269, 299] on input "text" at bounding box center [260, 296] width 156 height 19
type input "29118"
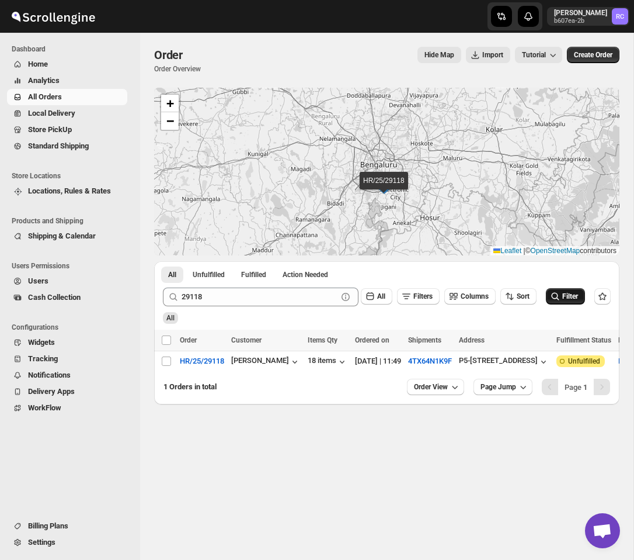
click at [570, 300] on span "Filter" at bounding box center [571, 296] width 16 height 8
click at [414, 289] on button "Filters" at bounding box center [418, 296] width 43 height 16
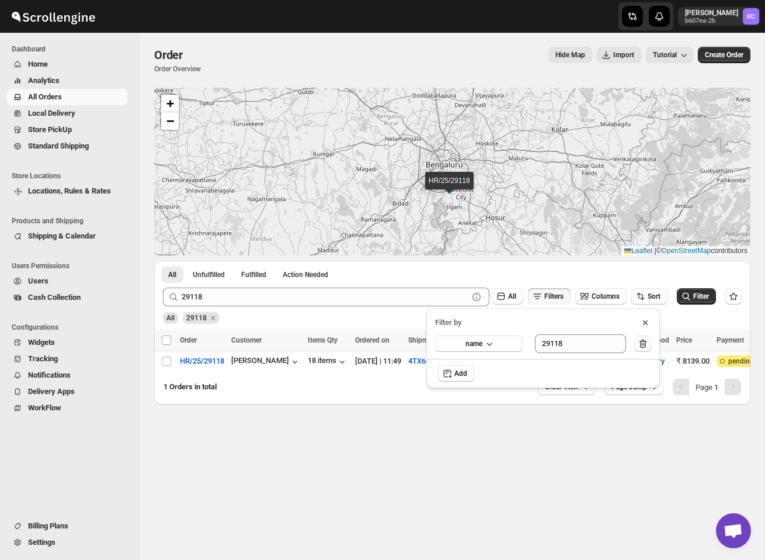
click at [258, 318] on div "All 29118" at bounding box center [450, 312] width 584 height 22
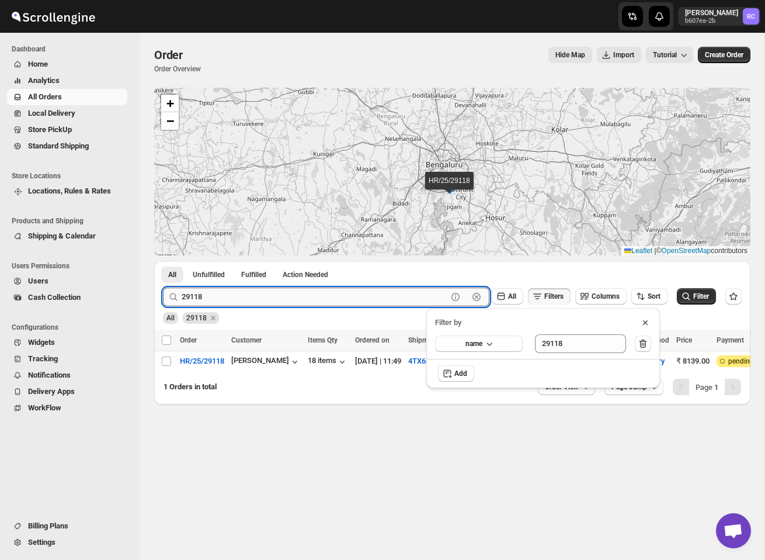
click at [220, 300] on input "29118" at bounding box center [315, 296] width 266 height 19
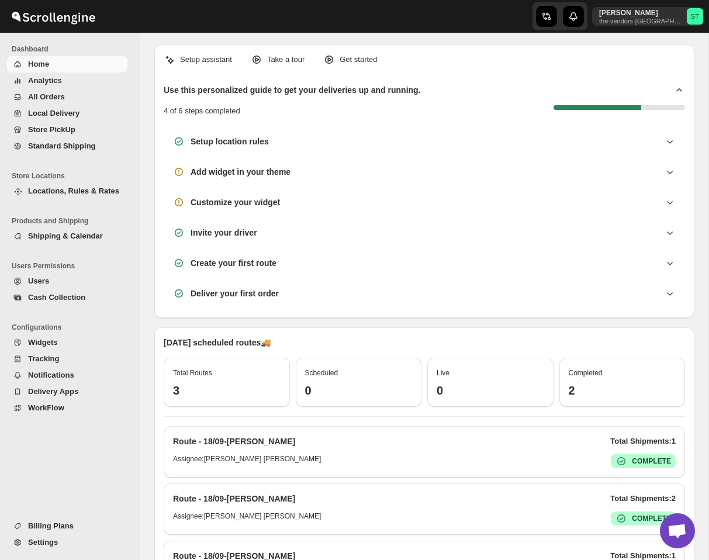
click at [56, 93] on span "All Orders" at bounding box center [46, 96] width 37 height 9
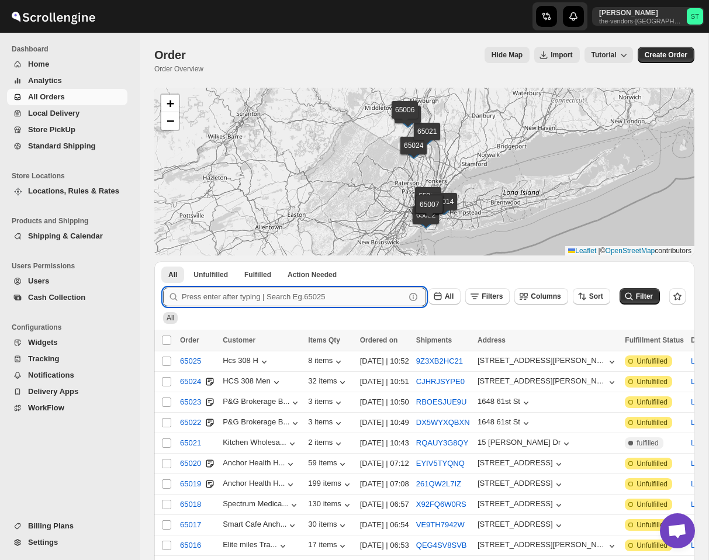
click at [241, 293] on input "text" at bounding box center [293, 296] width 223 height 19
type input "65008"
click at [163, 261] on button "Submit" at bounding box center [179, 267] width 33 height 12
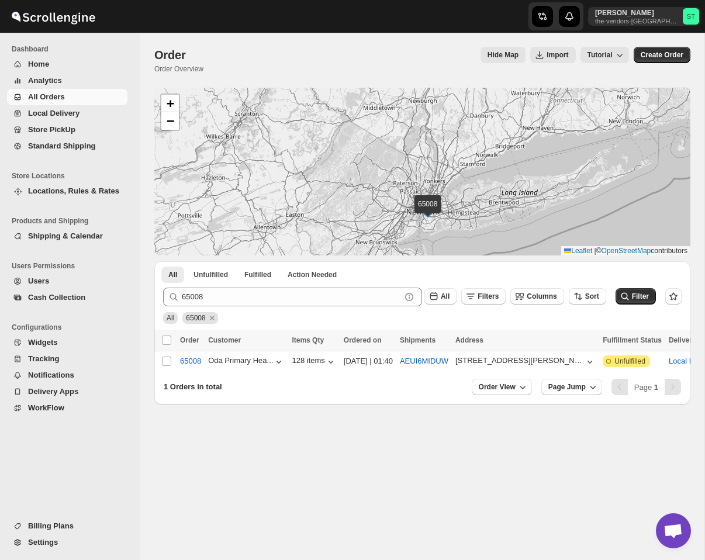
click at [60, 58] on span "Home" at bounding box center [76, 64] width 97 height 12
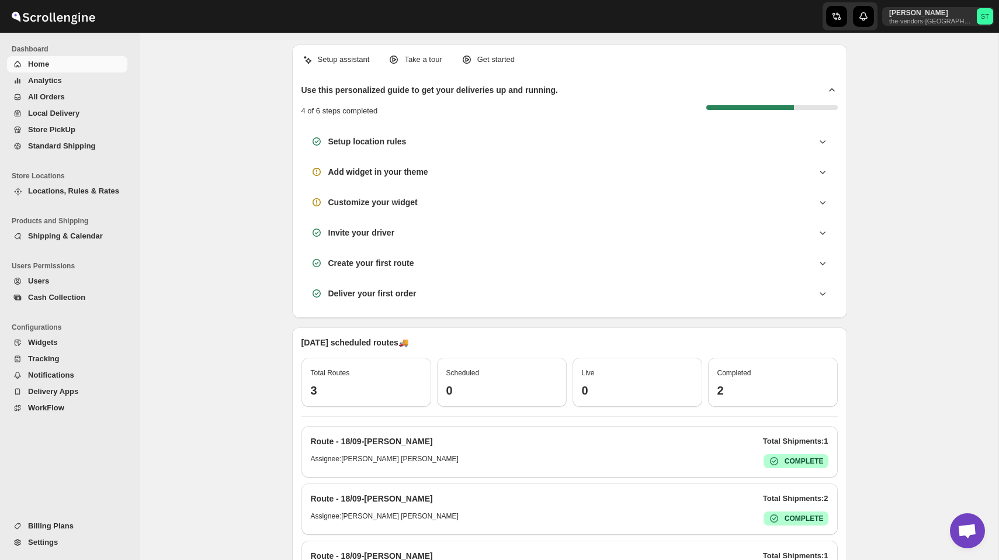
click at [77, 85] on span "Analytics" at bounding box center [76, 81] width 97 height 12
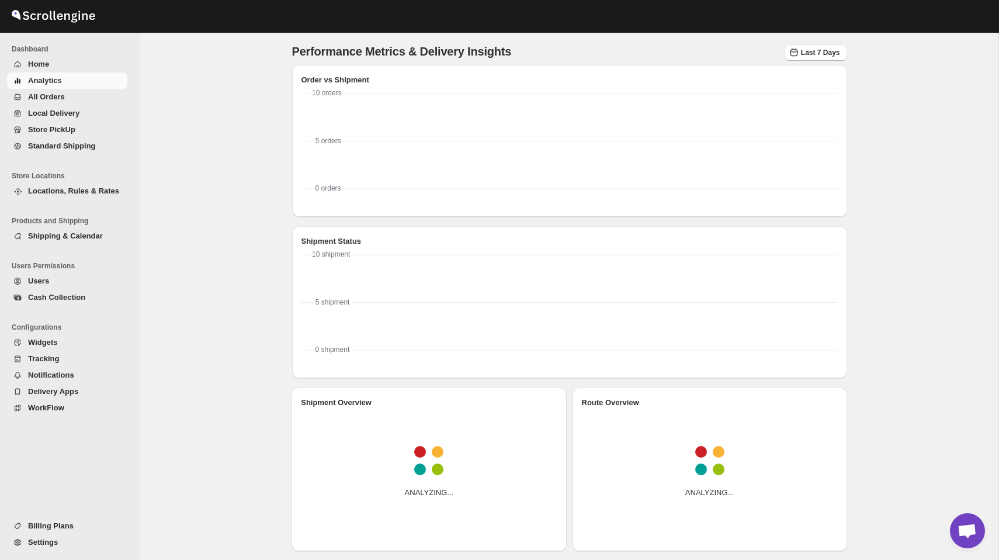
click at [91, 103] on button "All Orders" at bounding box center [67, 97] width 120 height 16
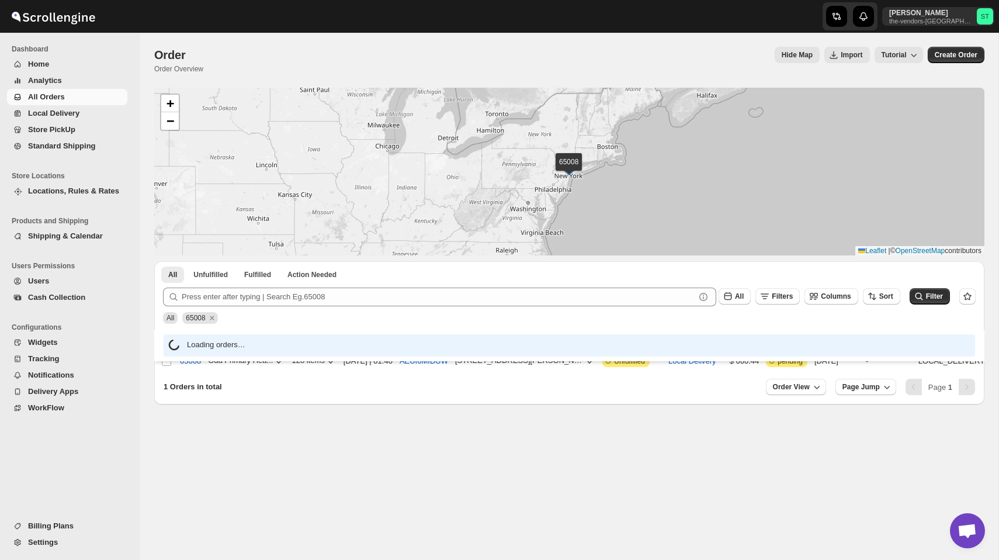
scroll to position [6, 0]
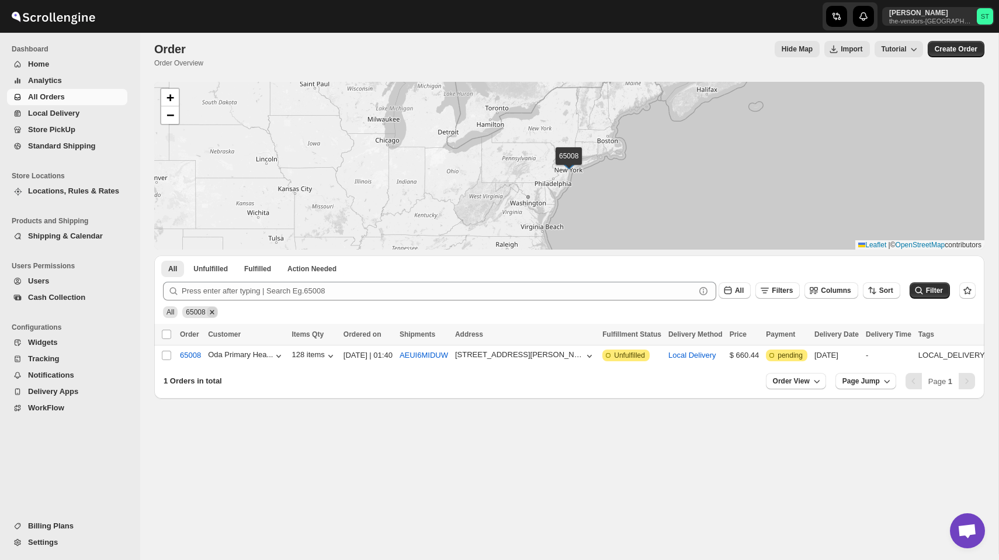
click at [210, 308] on icon "Remove 65008" at bounding box center [212, 312] width 11 height 11
click at [82, 97] on span "All Orders" at bounding box center [76, 97] width 97 height 12
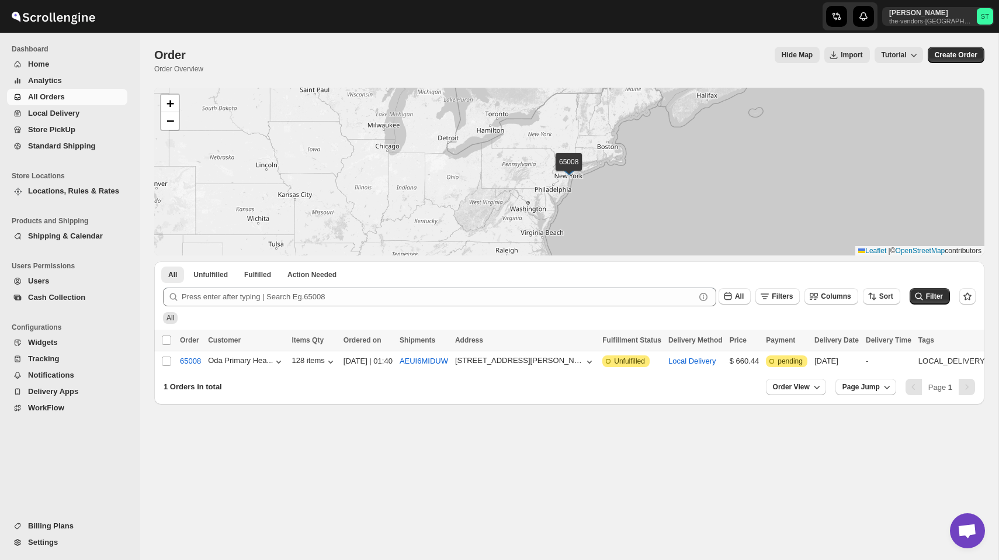
click at [64, 81] on span "Analytics" at bounding box center [76, 81] width 97 height 12
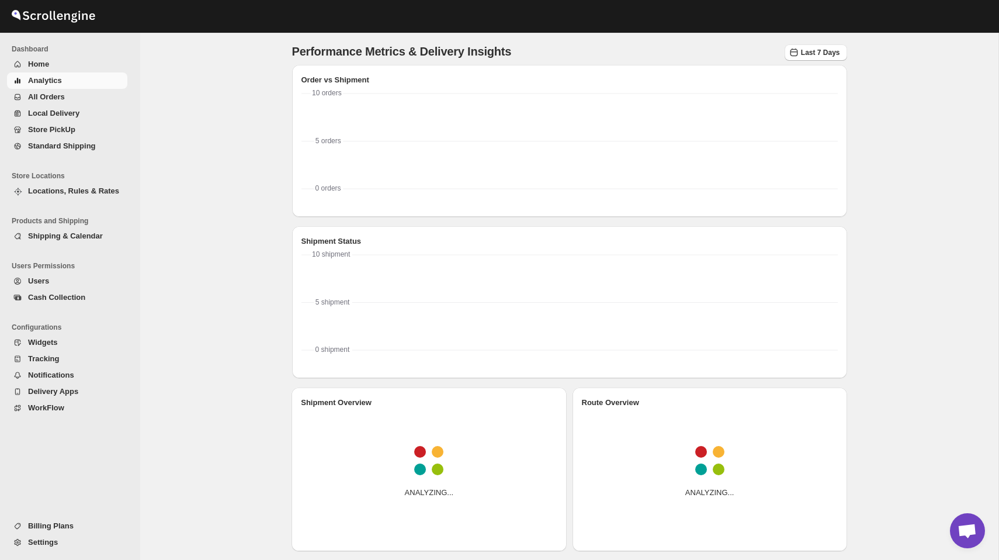
click at [66, 90] on button "All Orders" at bounding box center [67, 97] width 120 height 16
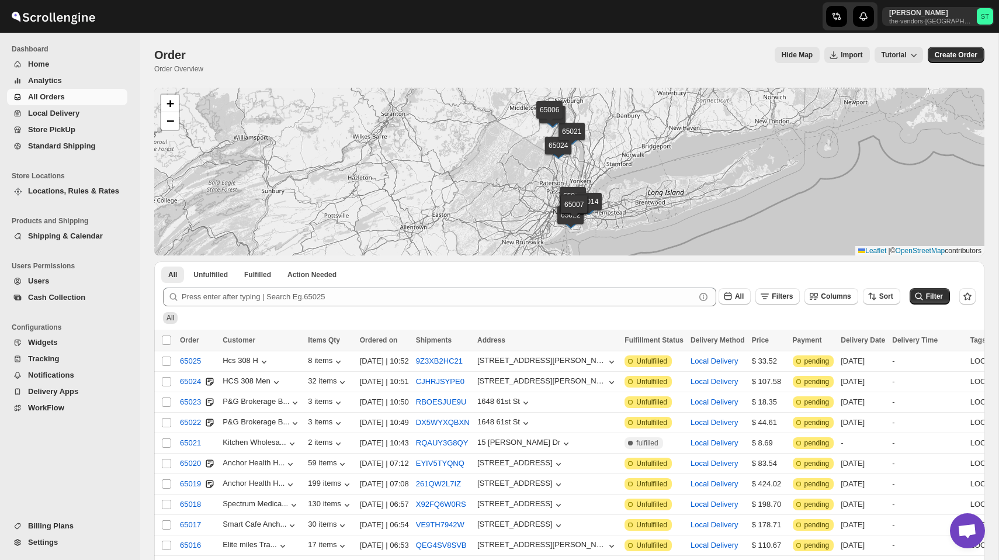
click at [63, 63] on span "Home" at bounding box center [76, 64] width 97 height 12
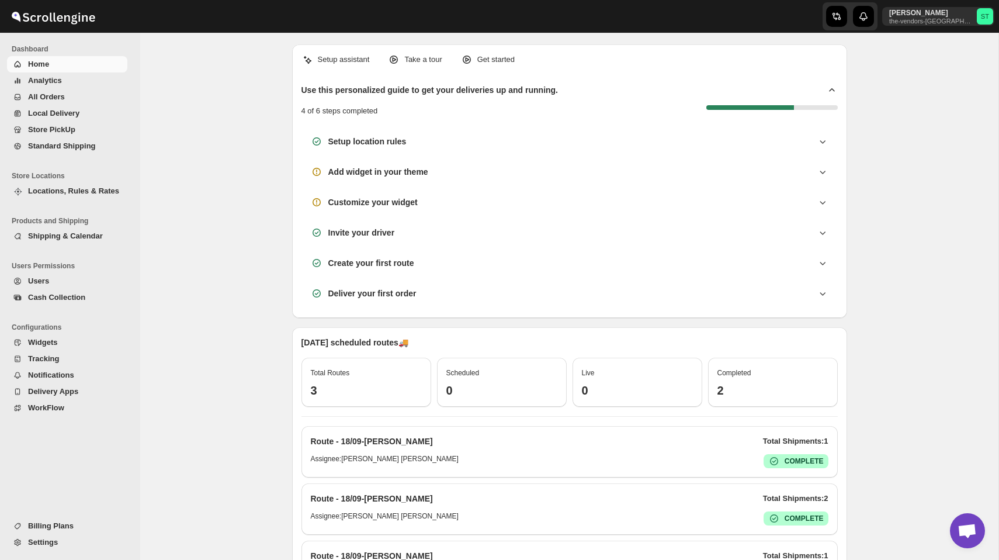
click at [73, 84] on span "Analytics" at bounding box center [76, 81] width 97 height 12
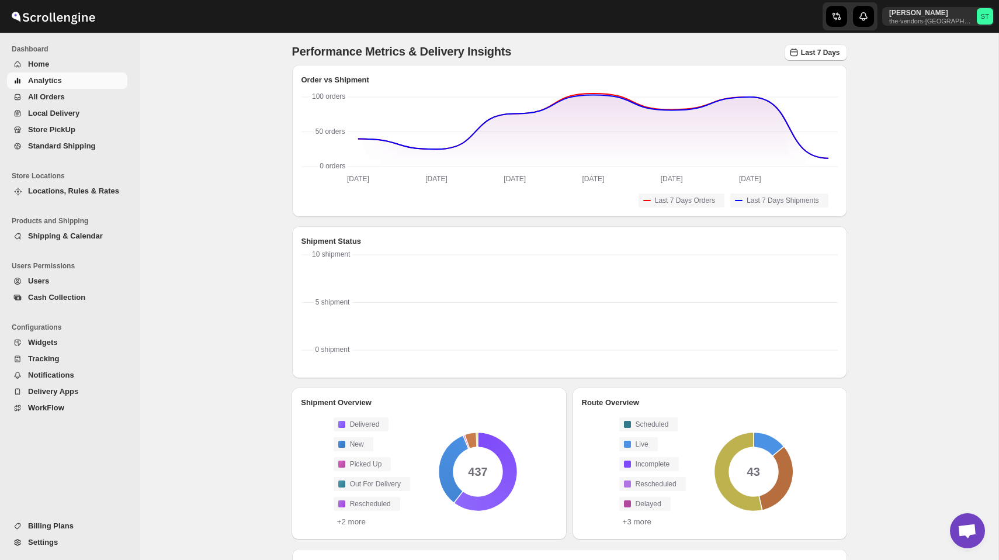
click at [75, 97] on span "All Orders" at bounding box center [76, 97] width 97 height 12
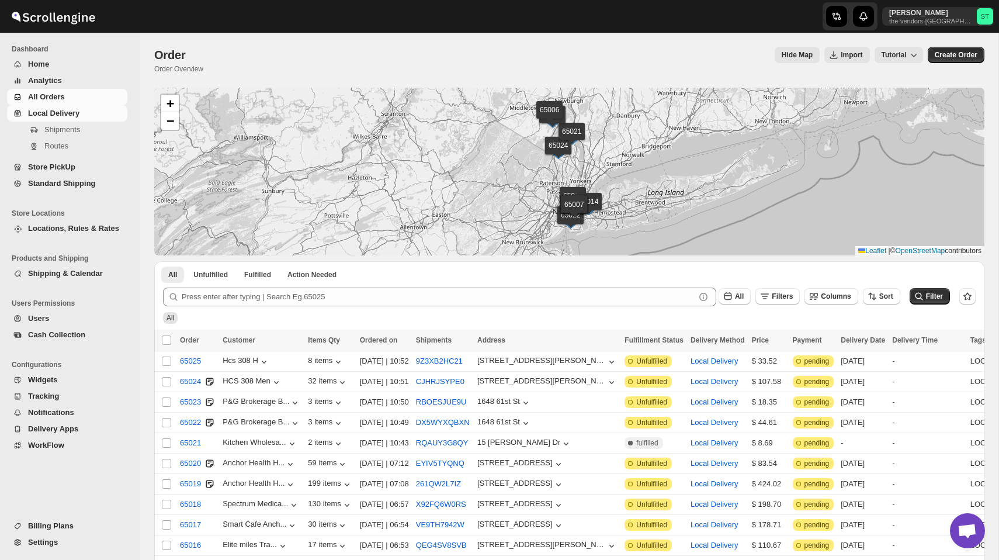
click at [64, 111] on span "Local Delivery" at bounding box center [53, 113] width 51 height 9
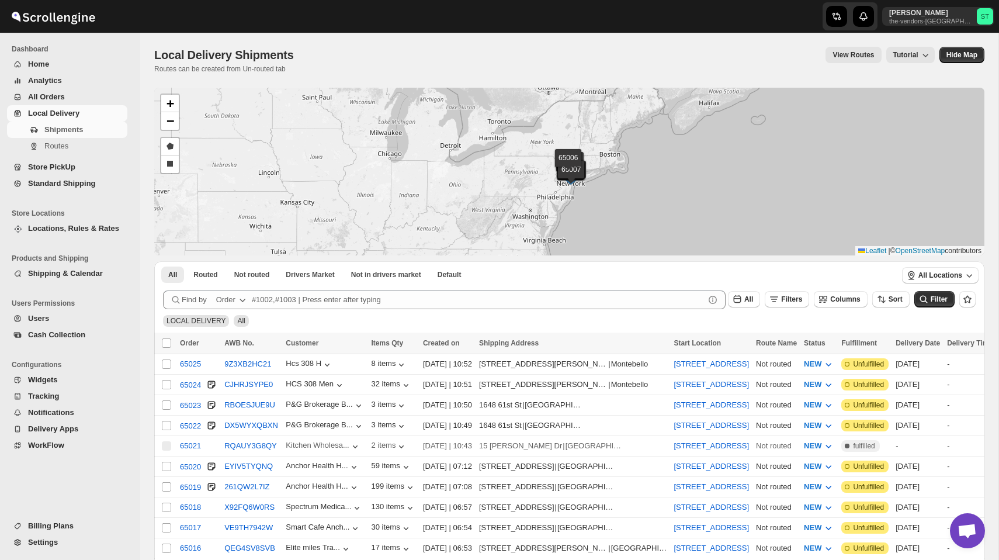
click at [72, 169] on span "Store PickUp" at bounding box center [51, 166] width 47 height 9
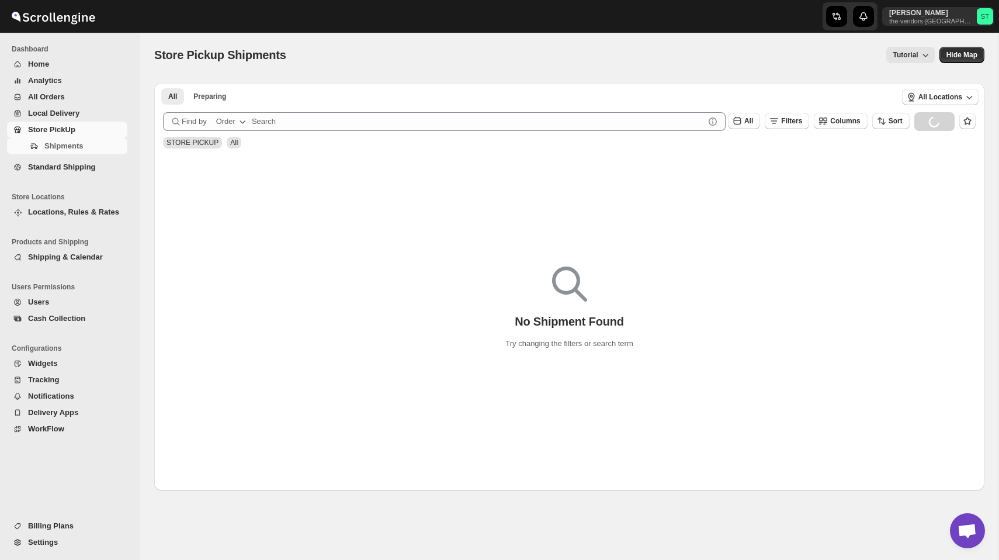
click at [79, 169] on span "Standard Shipping" at bounding box center [62, 166] width 68 height 9
click at [64, 287] on span "Users Permissions" at bounding box center [72, 286] width 120 height 9
click at [64, 299] on span "Users" at bounding box center [76, 302] width 97 height 12
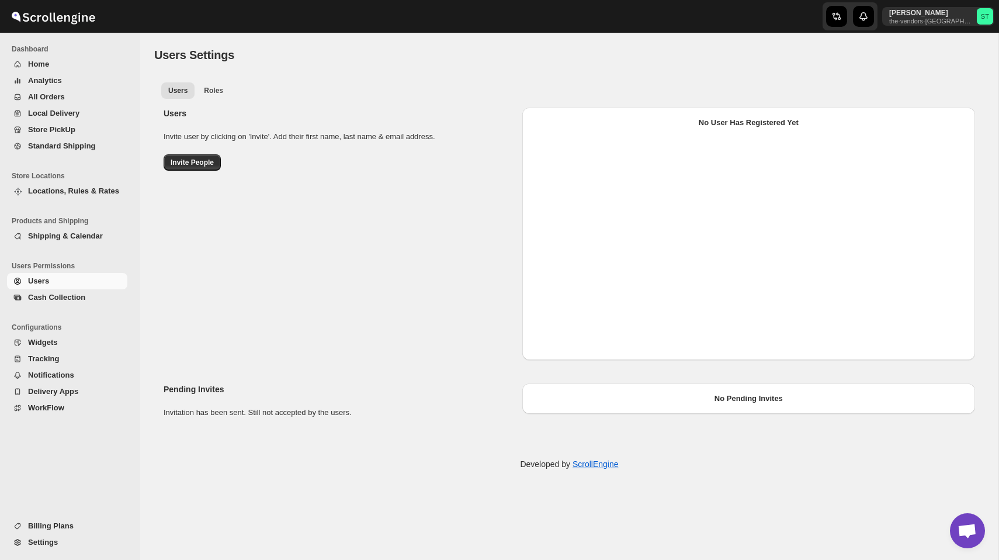
click at [61, 544] on span "Settings" at bounding box center [76, 542] width 97 height 12
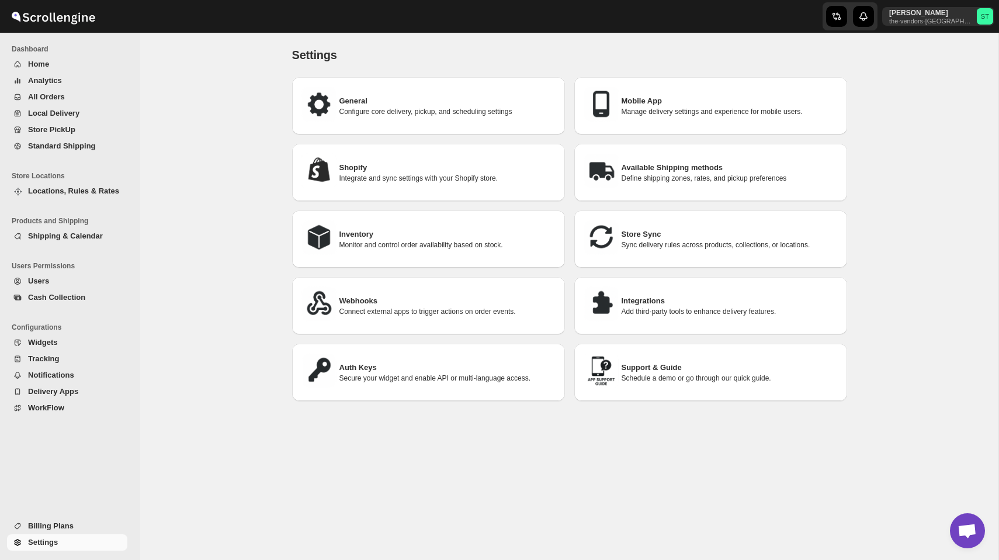
click at [102, 69] on span "Home" at bounding box center [76, 64] width 97 height 12
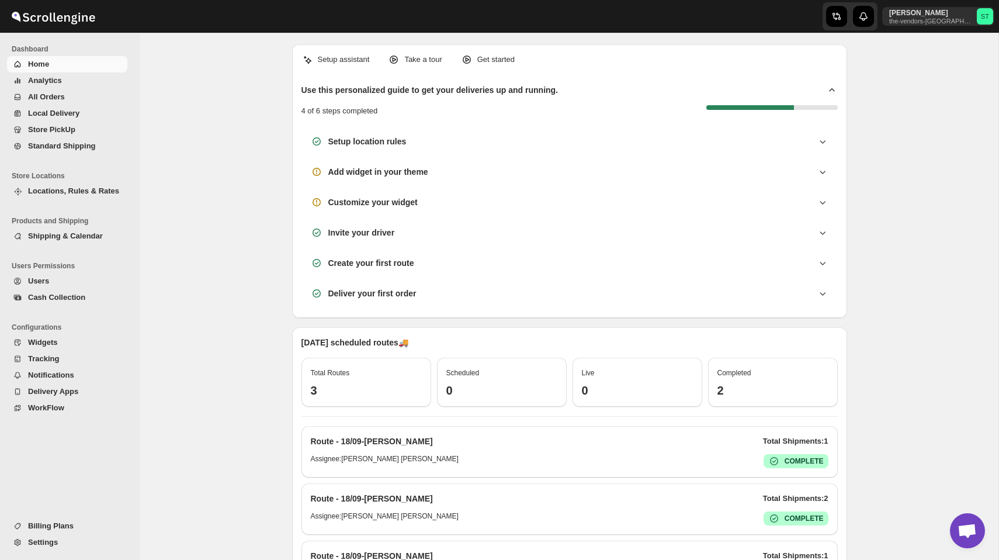
click at [949, 167] on div "Setup assistant Take a tour Get started Use this personalized guide to get your…" at bounding box center [569, 495] width 858 height 924
click at [271, 148] on div "Setup assistant Take a tour Get started Use this personalized guide to get your…" at bounding box center [569, 495] width 858 height 924
click at [932, 12] on p "[PERSON_NAME]" at bounding box center [930, 12] width 83 height 9
click at [884, 67] on div "Setup assistant Take a tour Get started Use this personalized guide to get your…" at bounding box center [569, 495] width 858 height 924
